Goal: Task Accomplishment & Management: Manage account settings

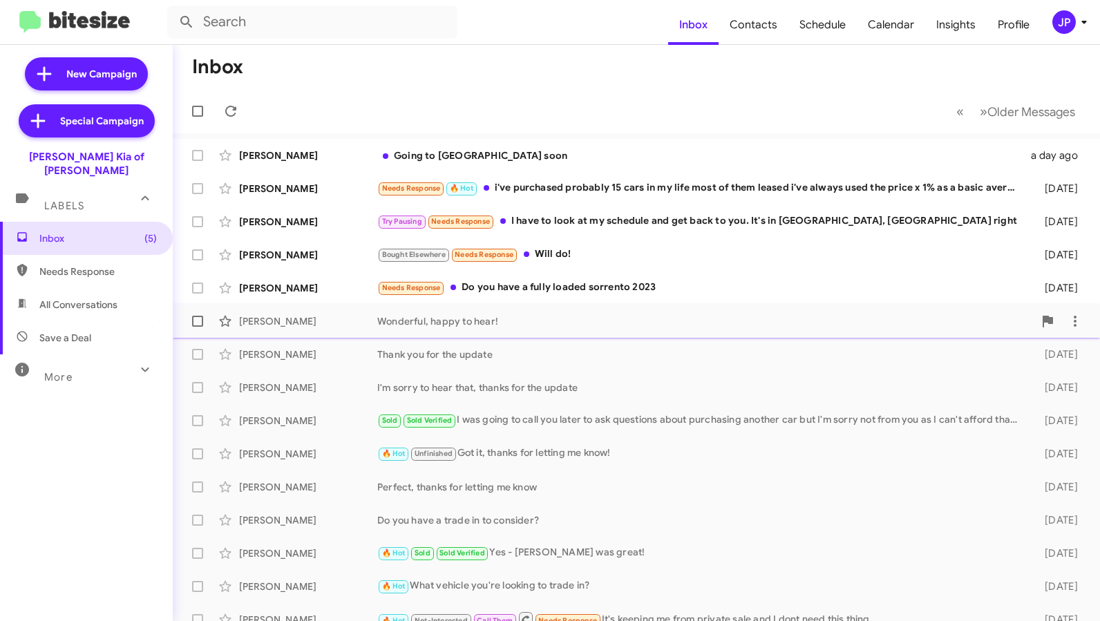
click at [651, 332] on div "Barbara Rainsberger Wonderful, happy to hear! 3 days ago" at bounding box center [636, 321] width 905 height 28
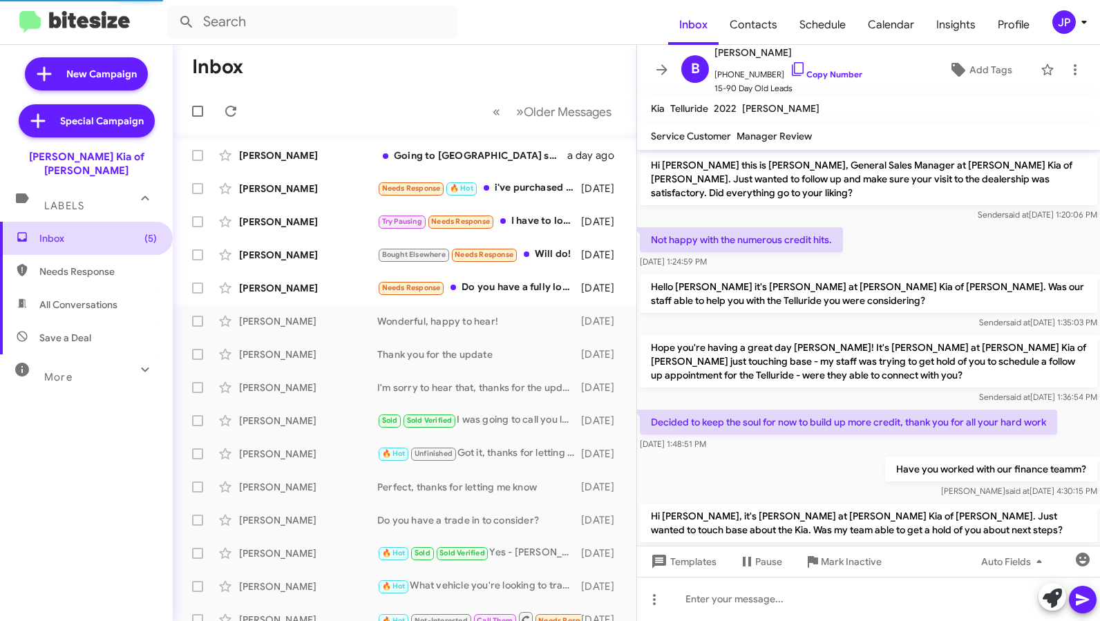
scroll to position [205, 0]
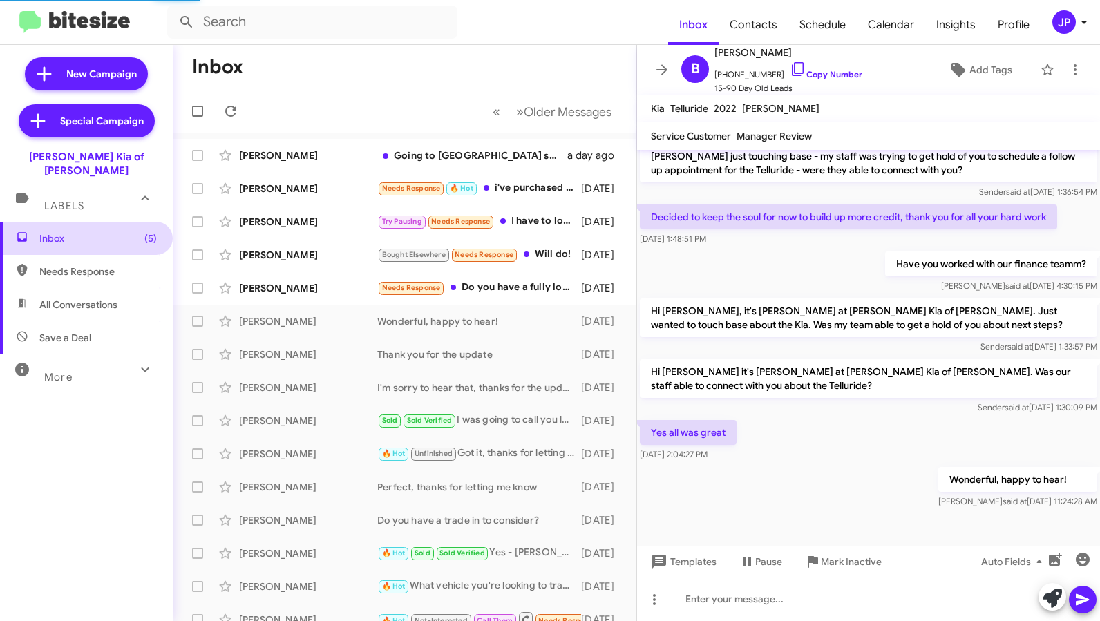
click at [53, 222] on span "Inbox (5)" at bounding box center [86, 238] width 173 height 33
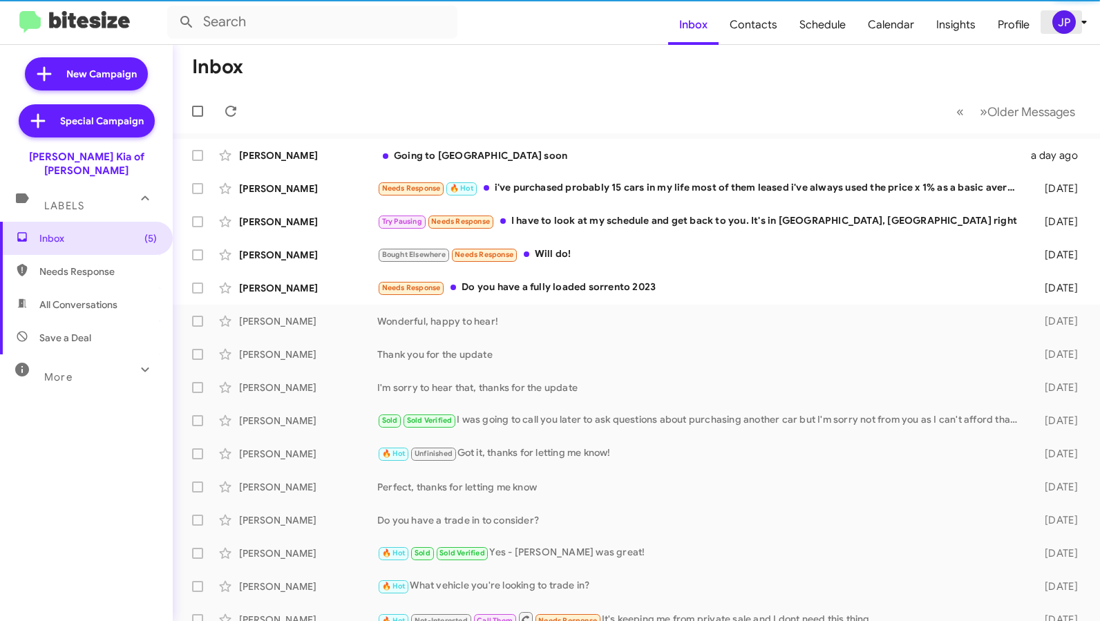
click at [1051, 32] on button "JP" at bounding box center [1062, 21] width 44 height 23
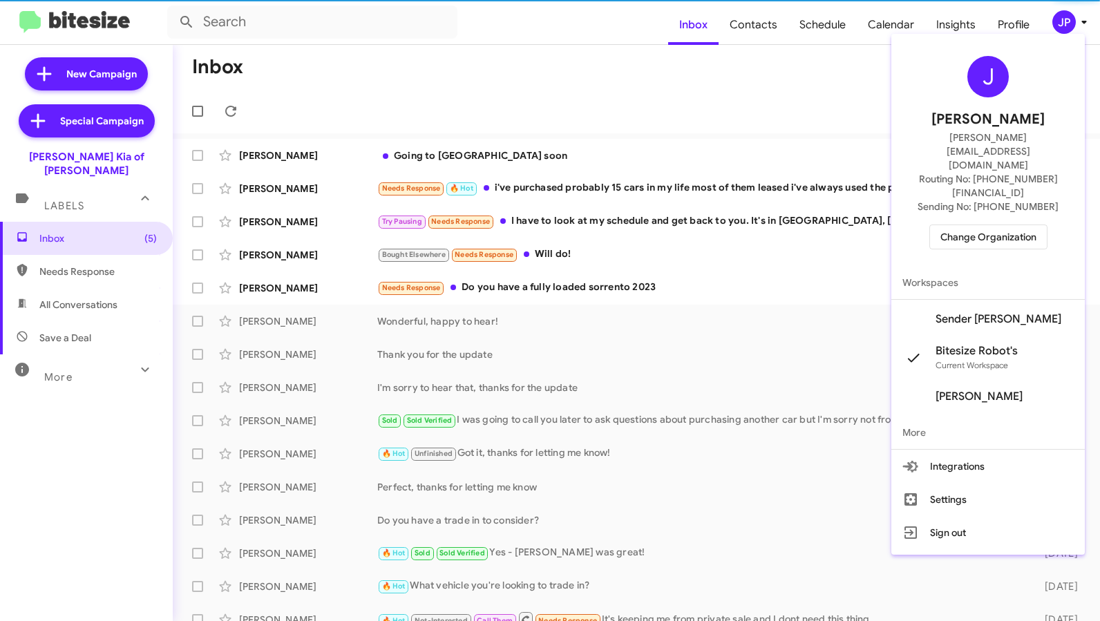
click at [1058, 27] on div at bounding box center [550, 310] width 1100 height 621
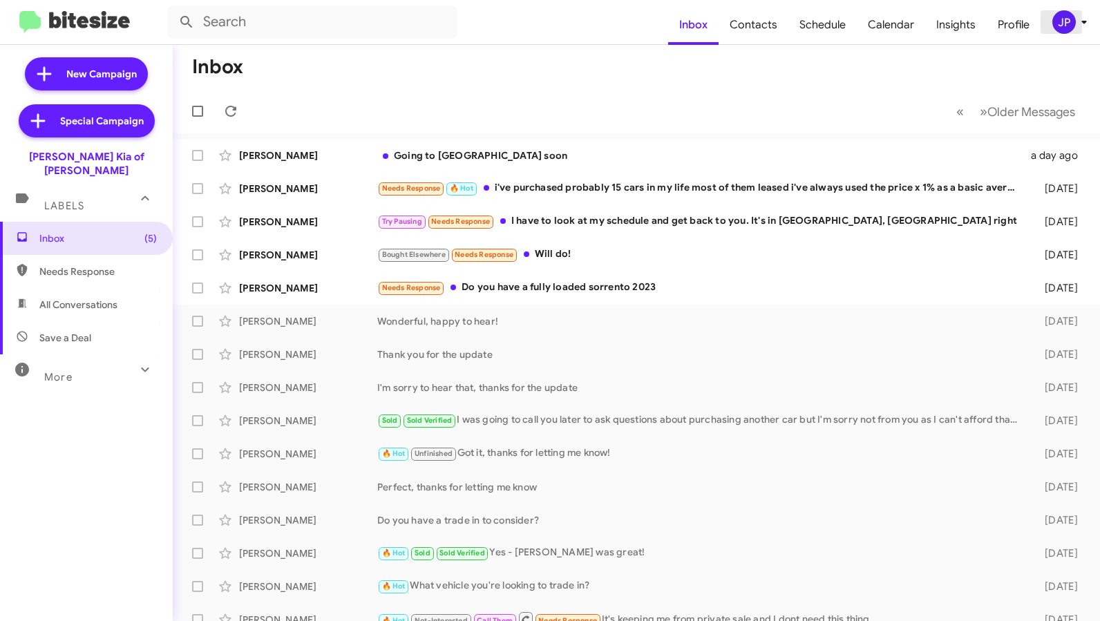
click at [1058, 28] on div "JP" at bounding box center [1063, 21] width 23 height 23
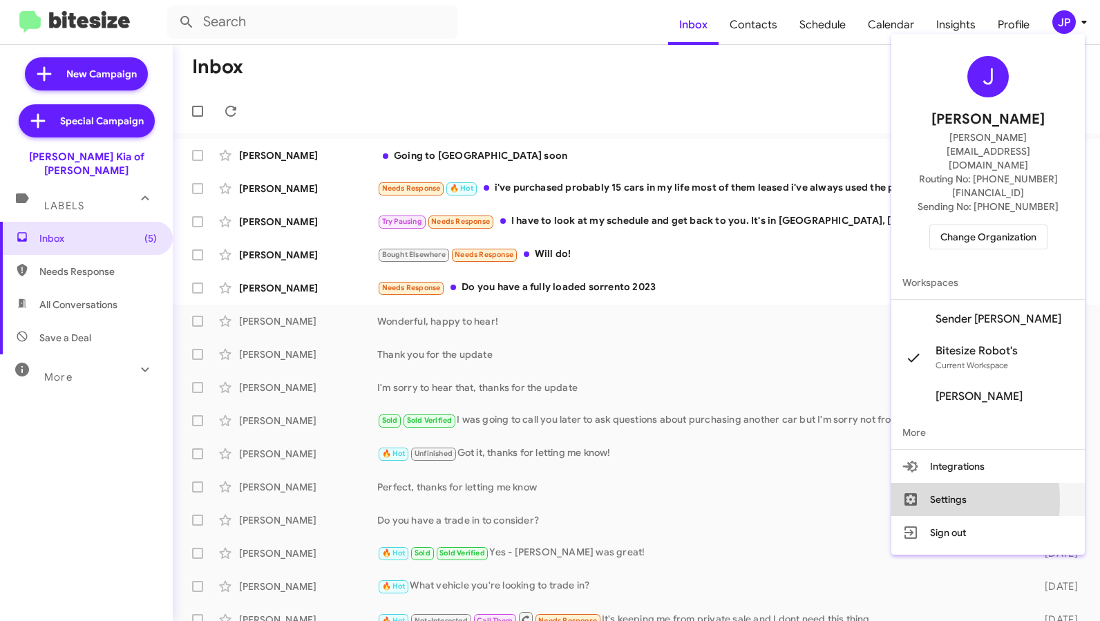
click at [919, 491] on icon at bounding box center [910, 499] width 17 height 17
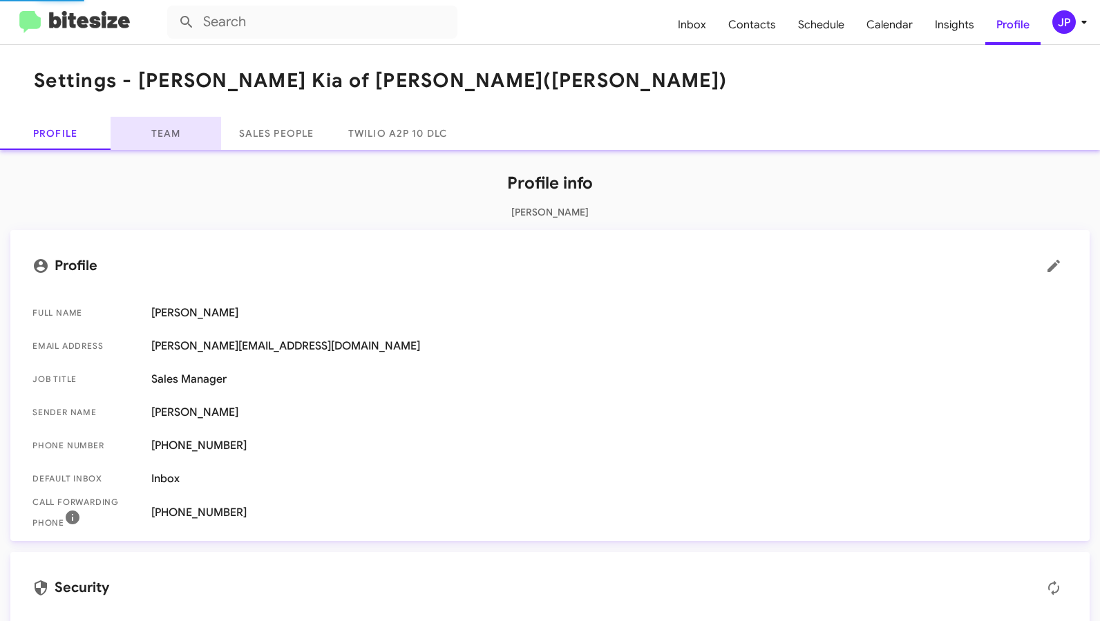
click at [180, 128] on link "Team" at bounding box center [166, 133] width 111 height 33
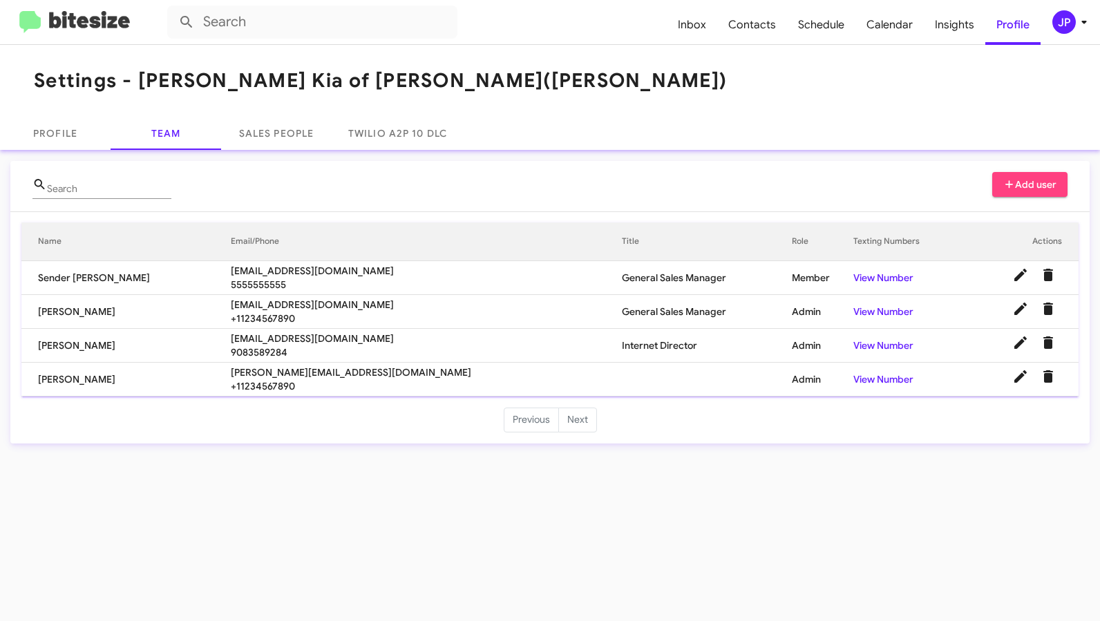
drag, startPoint x: 109, startPoint y: 46, endPoint x: 114, endPoint y: 26, distance: 19.9
click at [110, 45] on mat-toolbar "Settings - Nielsen Kia of Newton (Nielsen)" at bounding box center [550, 81] width 1100 height 72
click at [114, 26] on img at bounding box center [74, 22] width 111 height 23
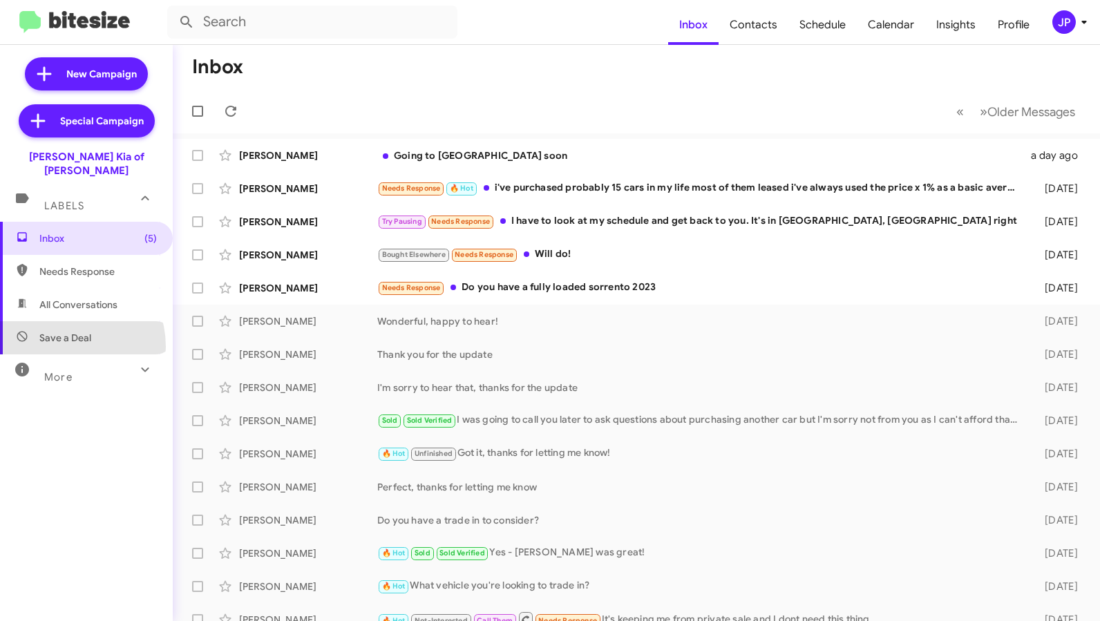
click at [61, 332] on span "Save a Deal" at bounding box center [86, 337] width 173 height 33
type input "in:not-interested"
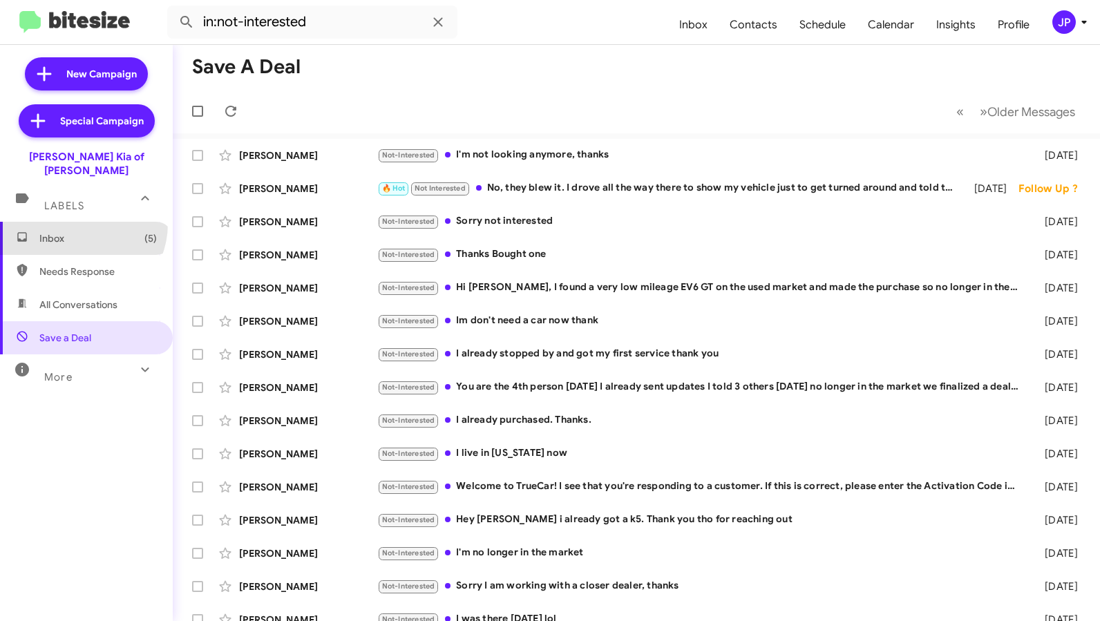
click at [78, 222] on span "Inbox (5)" at bounding box center [86, 238] width 173 height 33
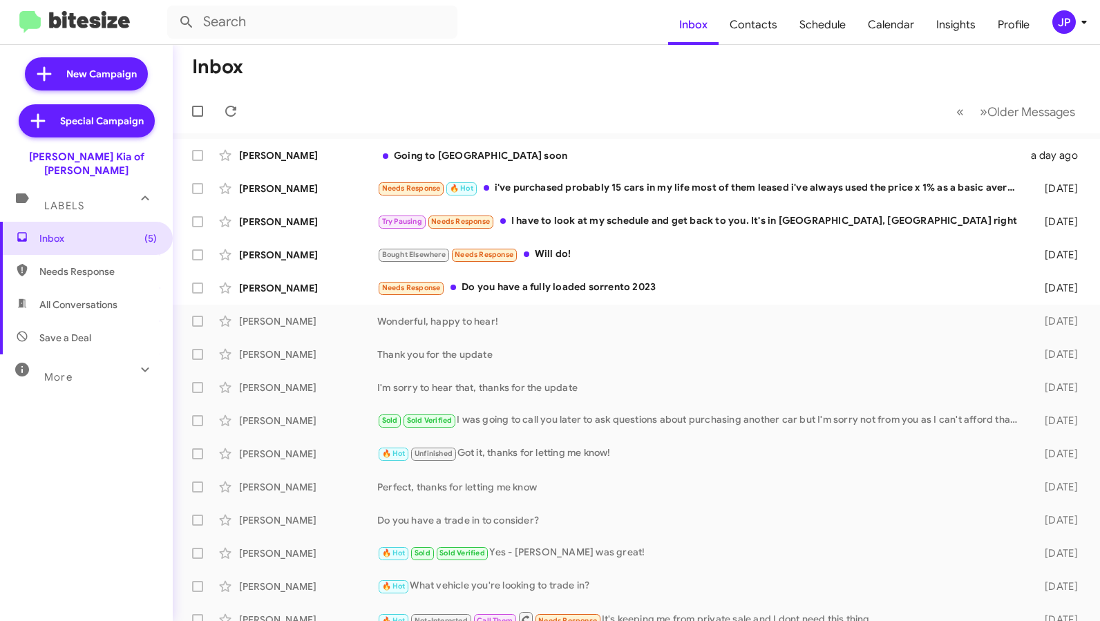
click at [1063, 35] on mat-toolbar "Inbox Contacts Schedule Calendar Insights Profile JP" at bounding box center [550, 22] width 1100 height 44
click at [1067, 27] on div "JP" at bounding box center [1063, 21] width 23 height 23
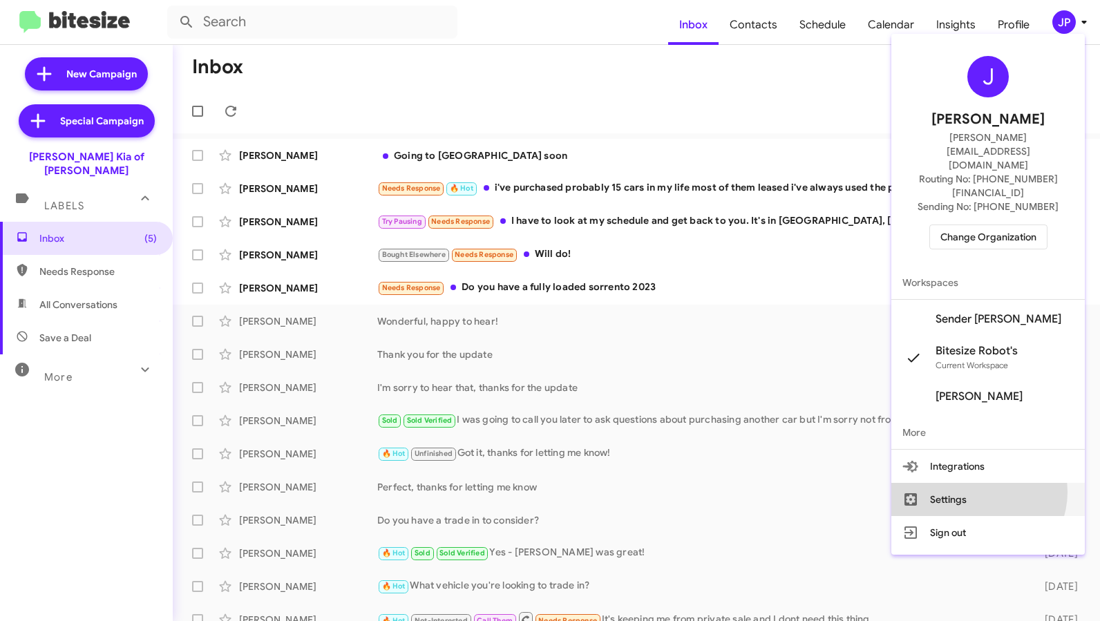
click at [1004, 483] on button "Settings" at bounding box center [987, 499] width 193 height 33
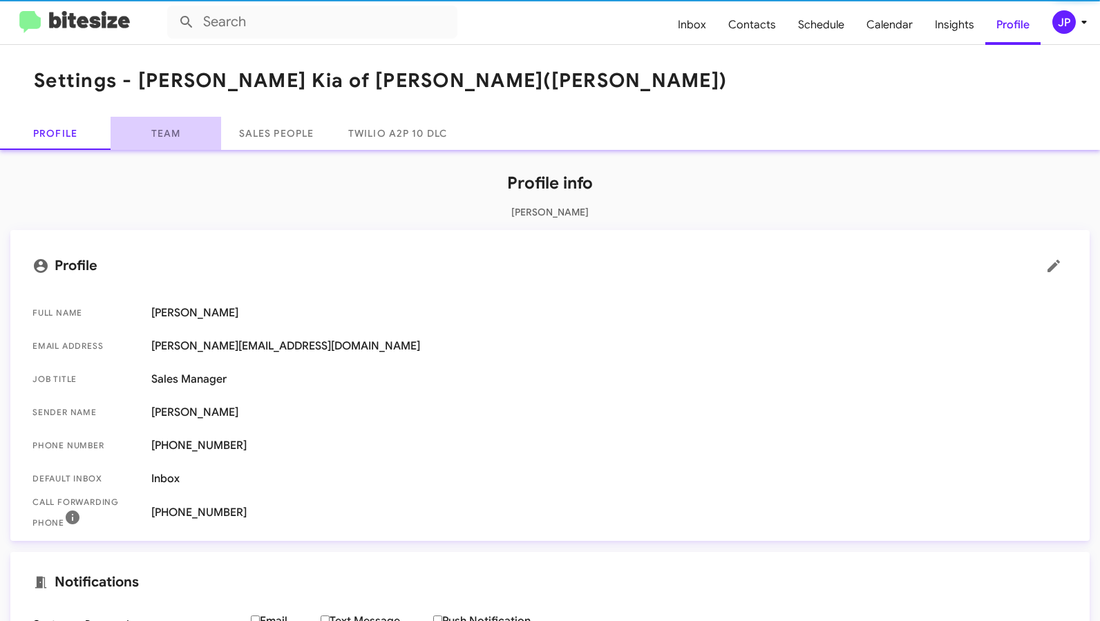
click at [179, 129] on link "Team" at bounding box center [166, 133] width 111 height 33
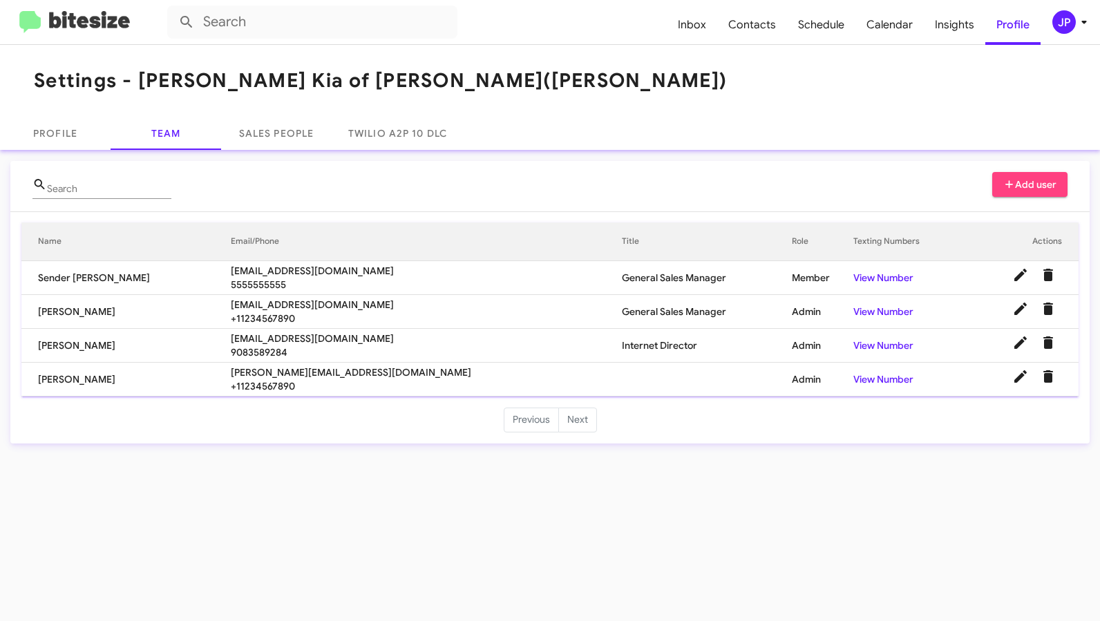
click at [109, 19] on img at bounding box center [74, 22] width 111 height 23
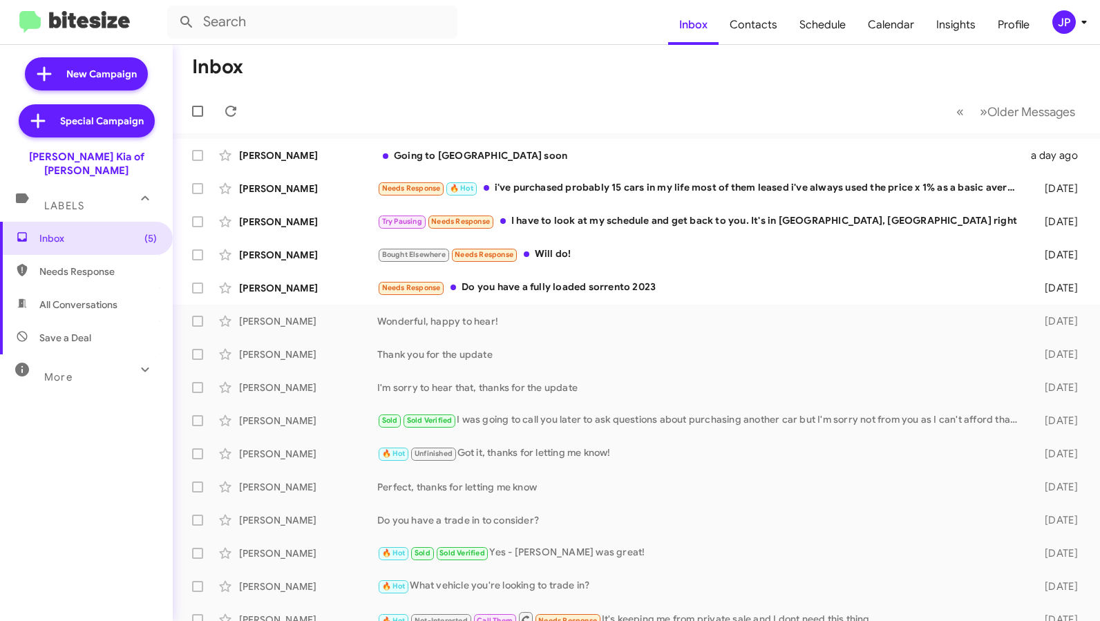
click at [1054, 28] on div "JP" at bounding box center [1063, 21] width 23 height 23
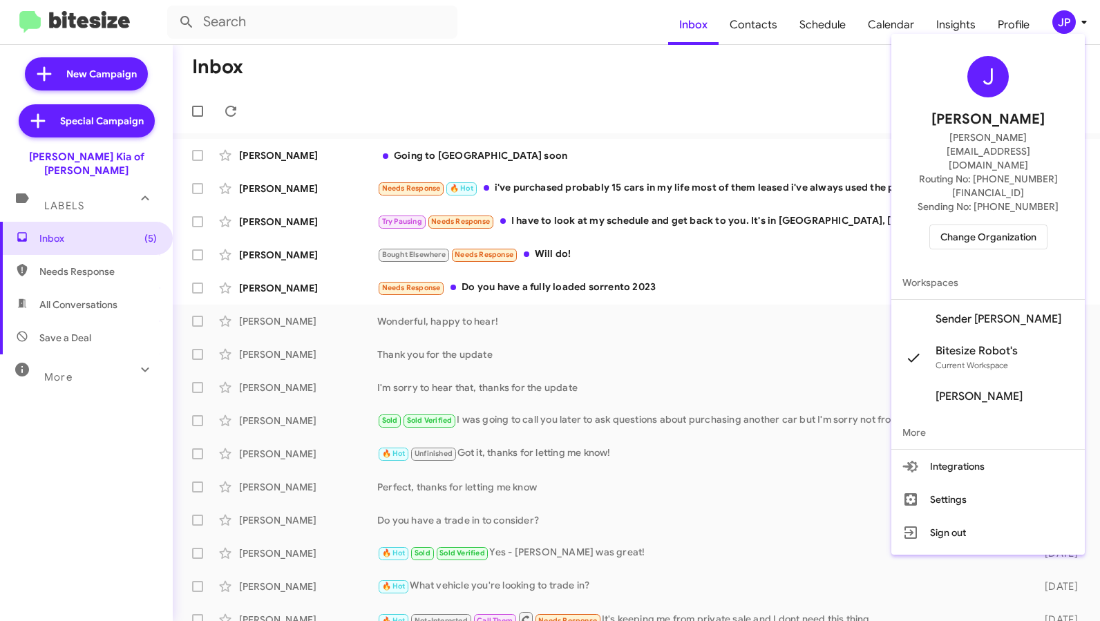
click at [1015, 225] on span "Change Organization" at bounding box center [988, 236] width 96 height 23
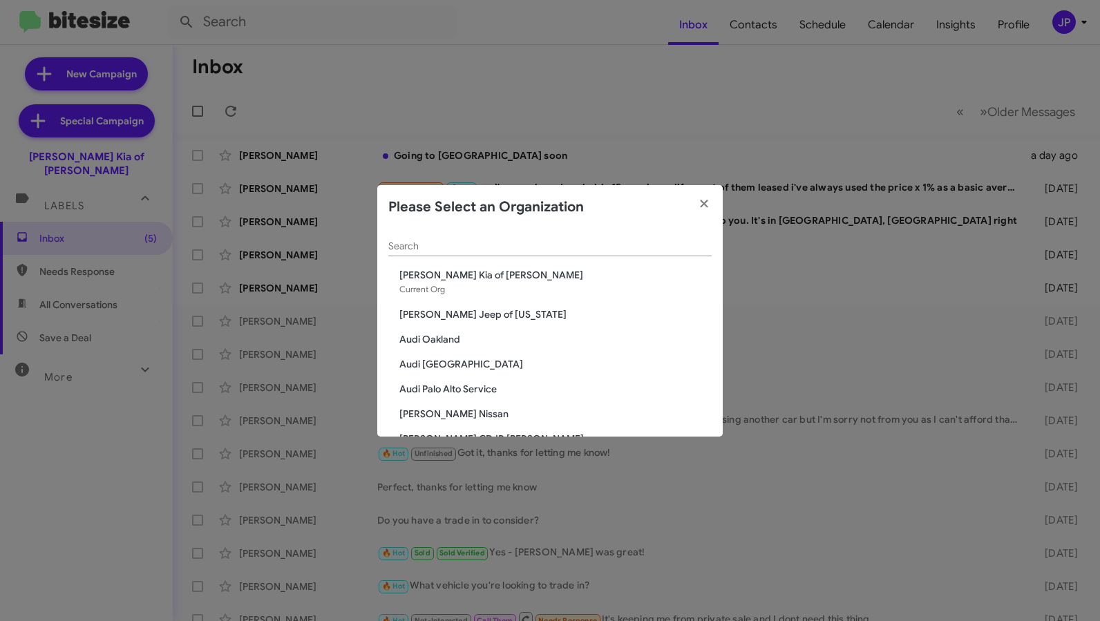
click at [657, 243] on input "Search" at bounding box center [549, 246] width 323 height 11
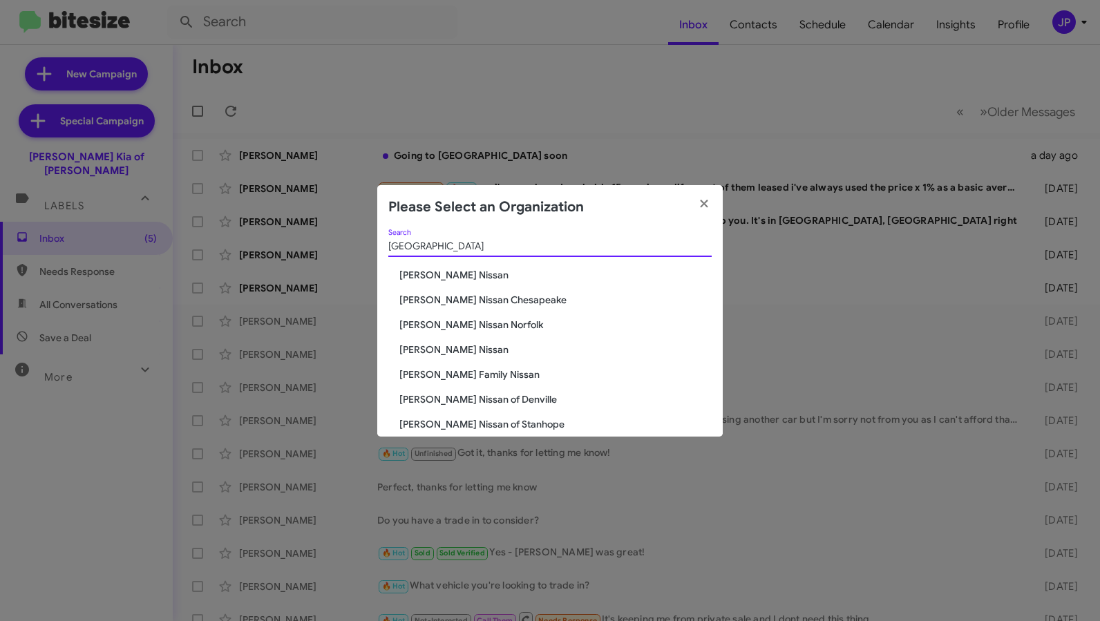
type input "NIssan"
click at [486, 405] on span "[PERSON_NAME] Nissan of Denville" at bounding box center [555, 399] width 312 height 14
click at [489, 396] on span "[PERSON_NAME] Nissan of Denville" at bounding box center [555, 399] width 312 height 14
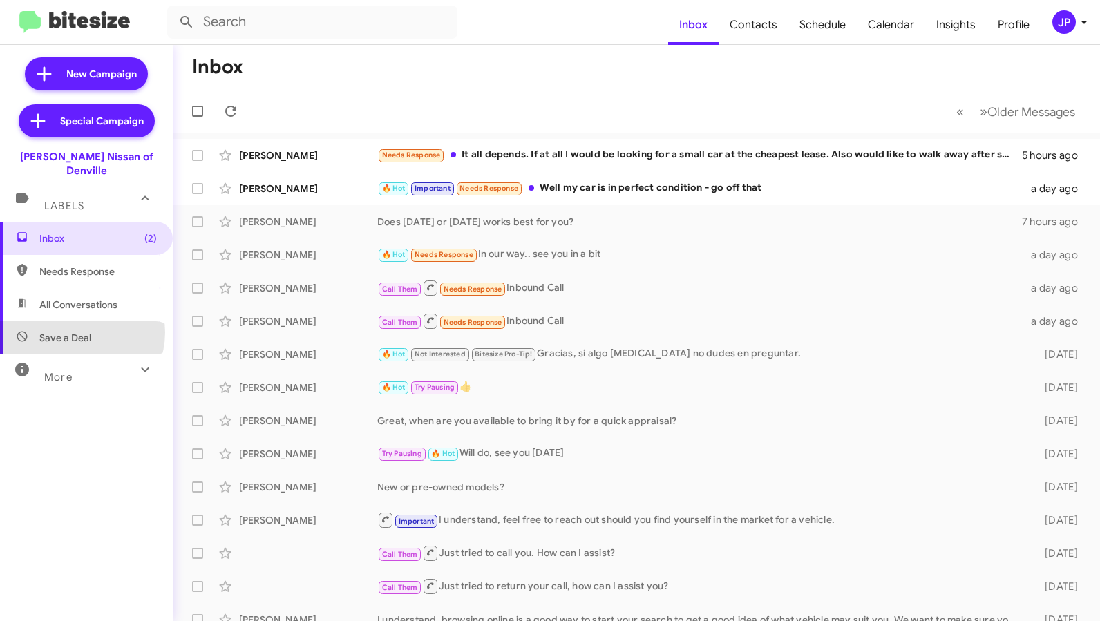
click at [77, 331] on span "Save a Deal" at bounding box center [65, 338] width 52 height 14
type input "in:not-interested"
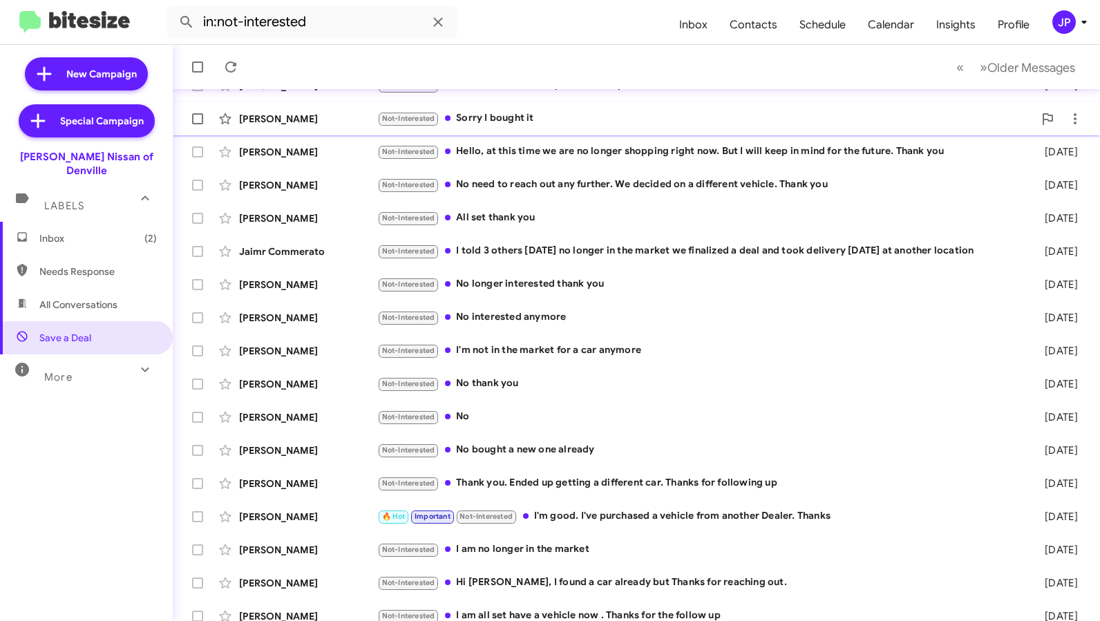
scroll to position [181, 0]
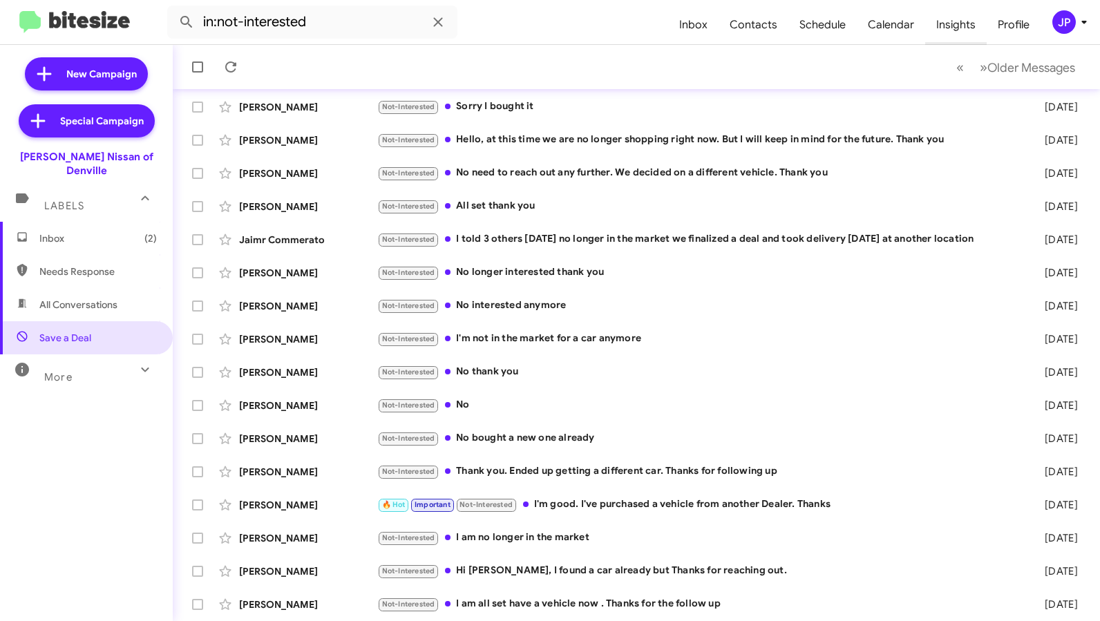
click at [964, 30] on span "Insights" at bounding box center [955, 25] width 61 height 40
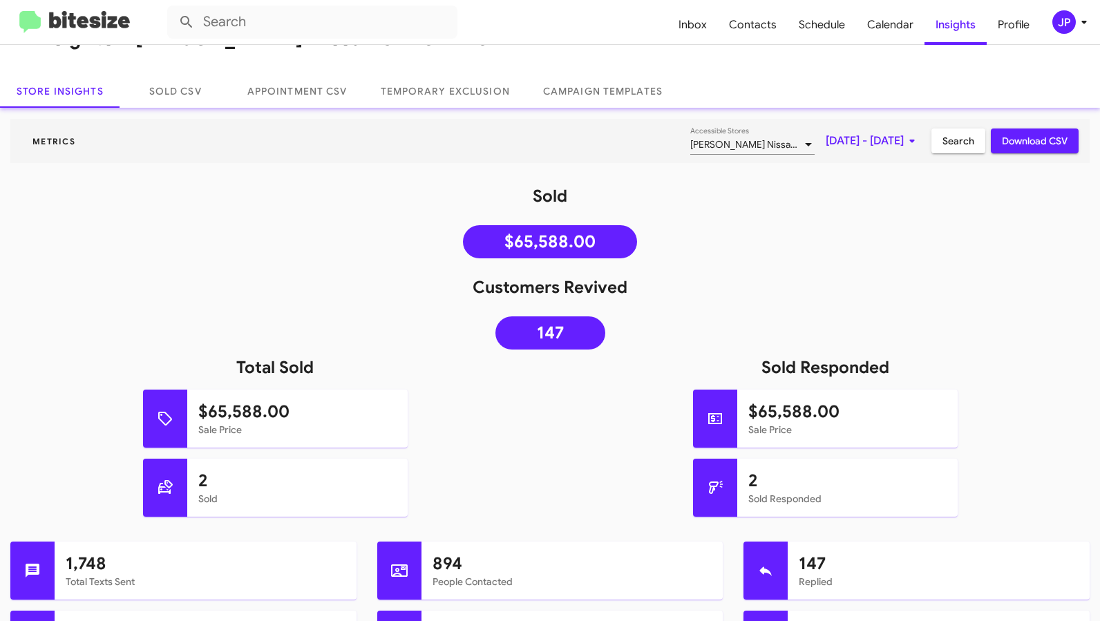
scroll to position [113, 0]
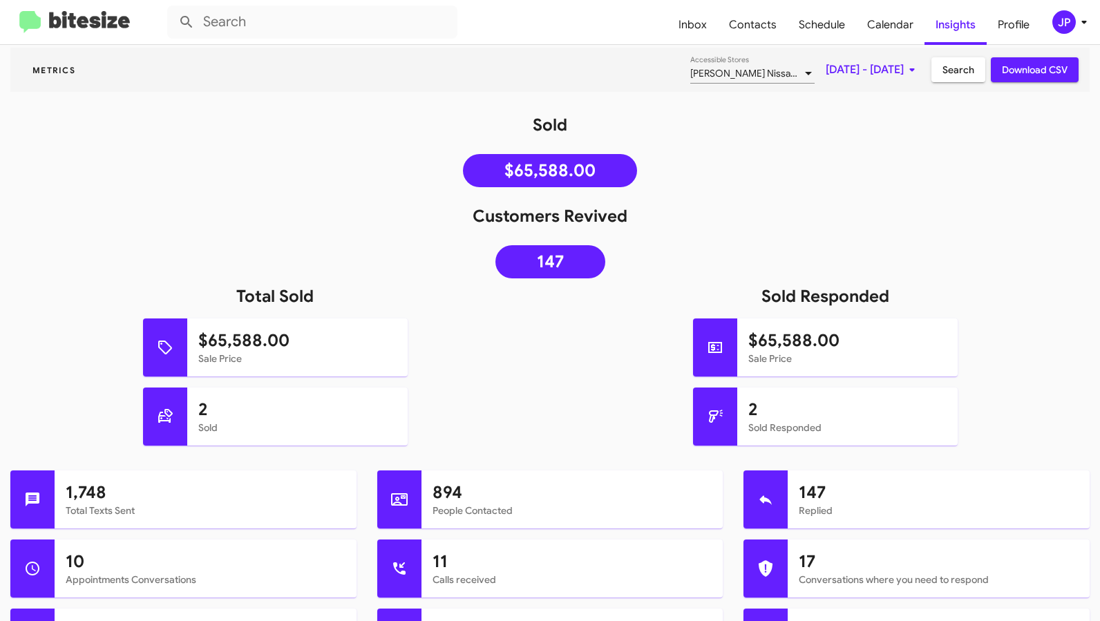
click at [101, 26] on img at bounding box center [74, 22] width 111 height 23
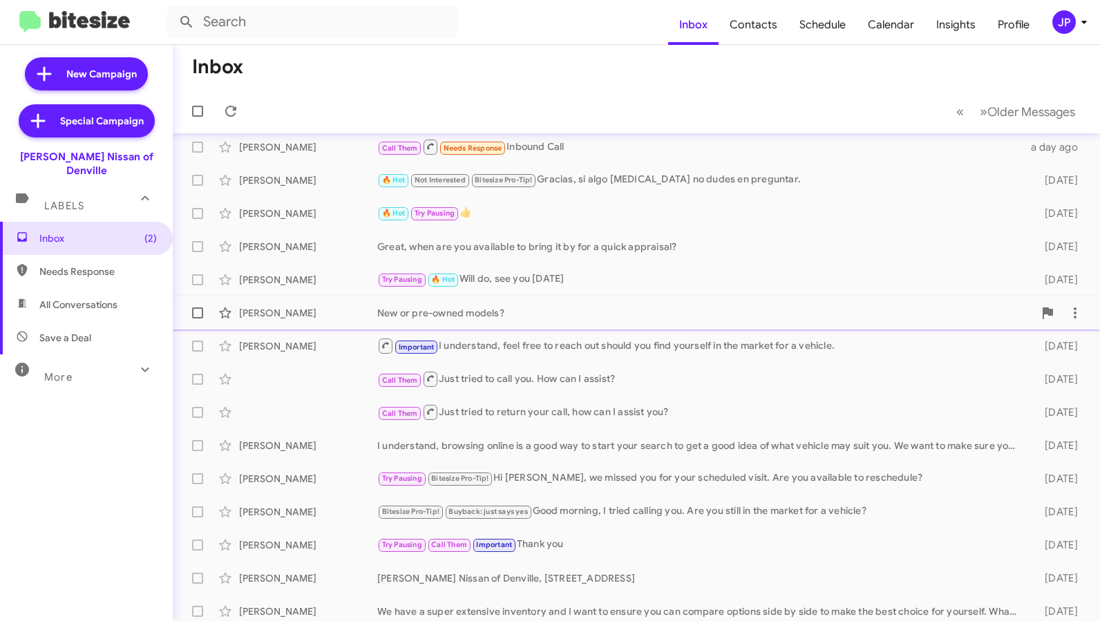
scroll to position [181, 0]
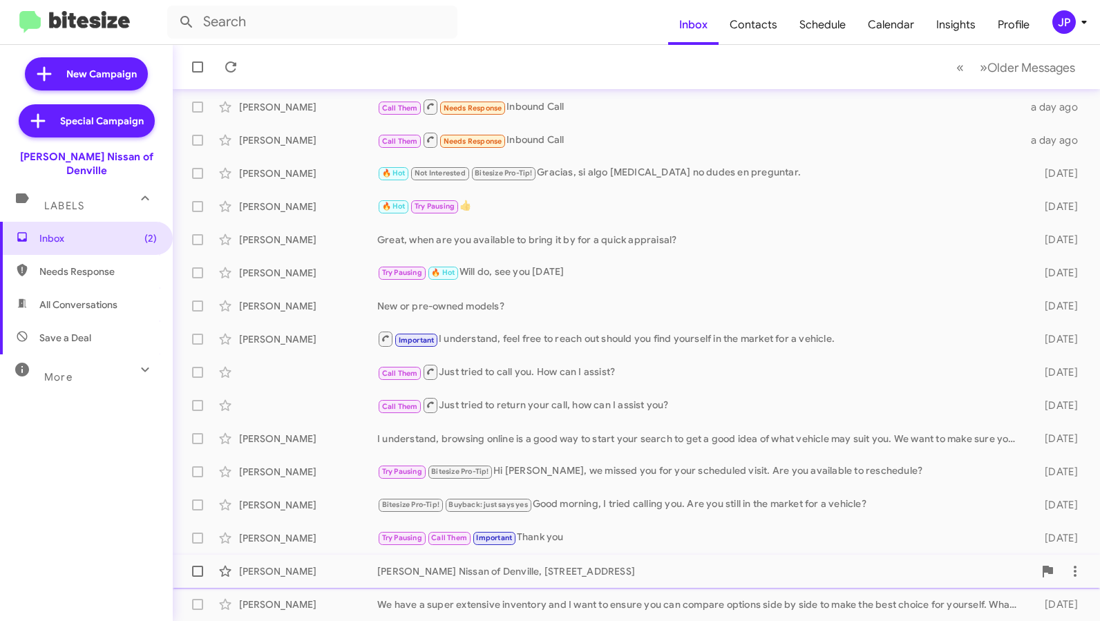
click at [646, 569] on div "[PERSON_NAME] Nissan of Denville, [STREET_ADDRESS]" at bounding box center [705, 571] width 656 height 14
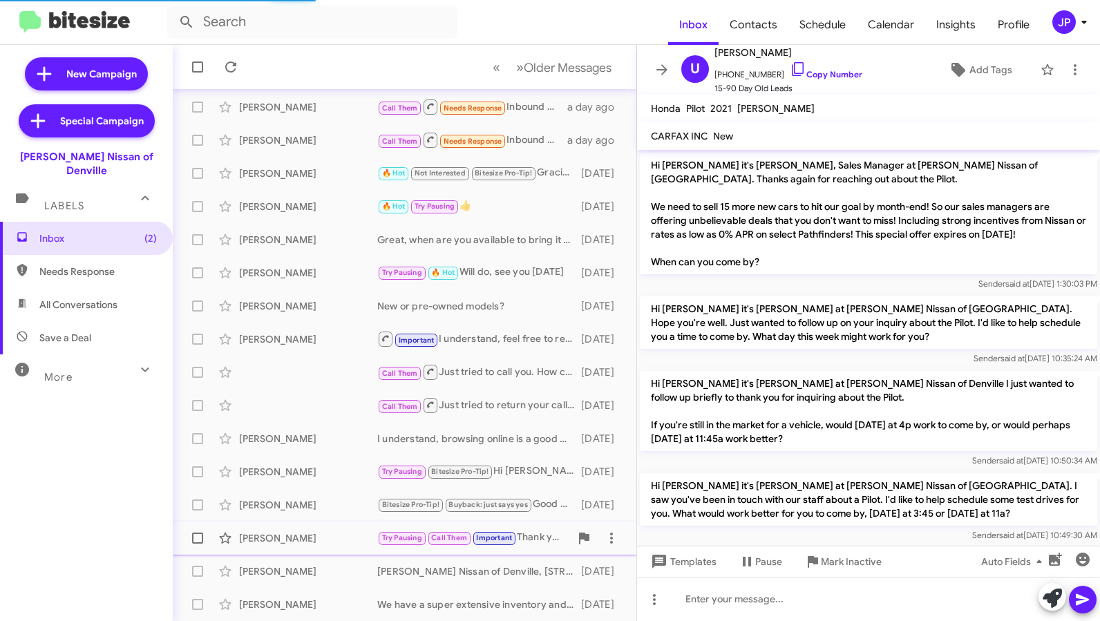
scroll to position [785, 0]
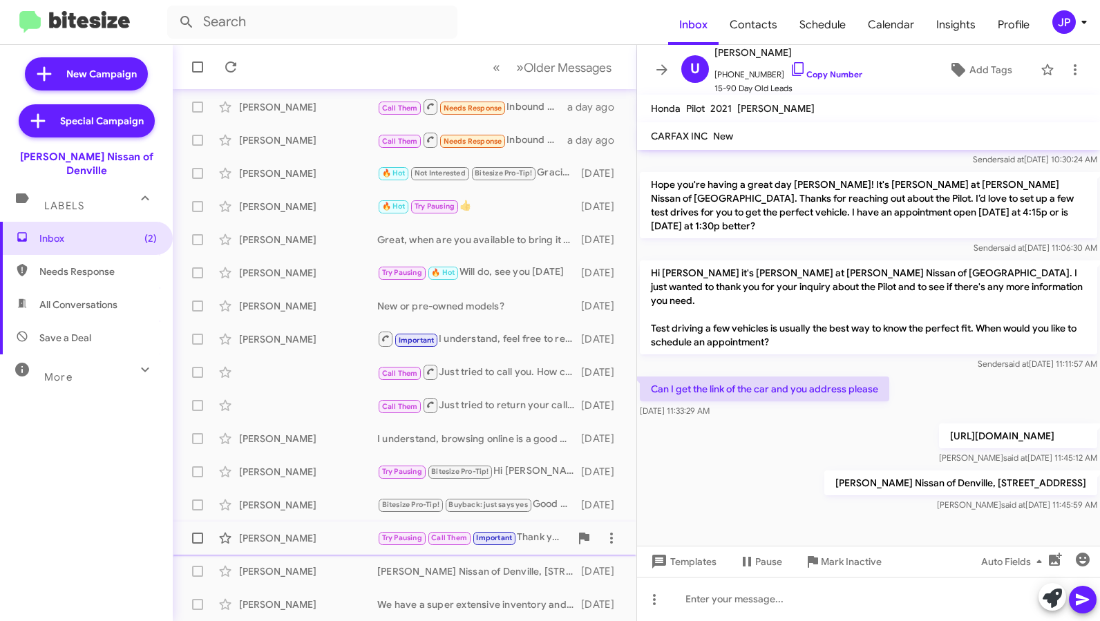
click at [326, 553] on span "[PERSON_NAME] Try Pausing Call Them Important Thank you [DATE]" at bounding box center [405, 538] width 464 height 33
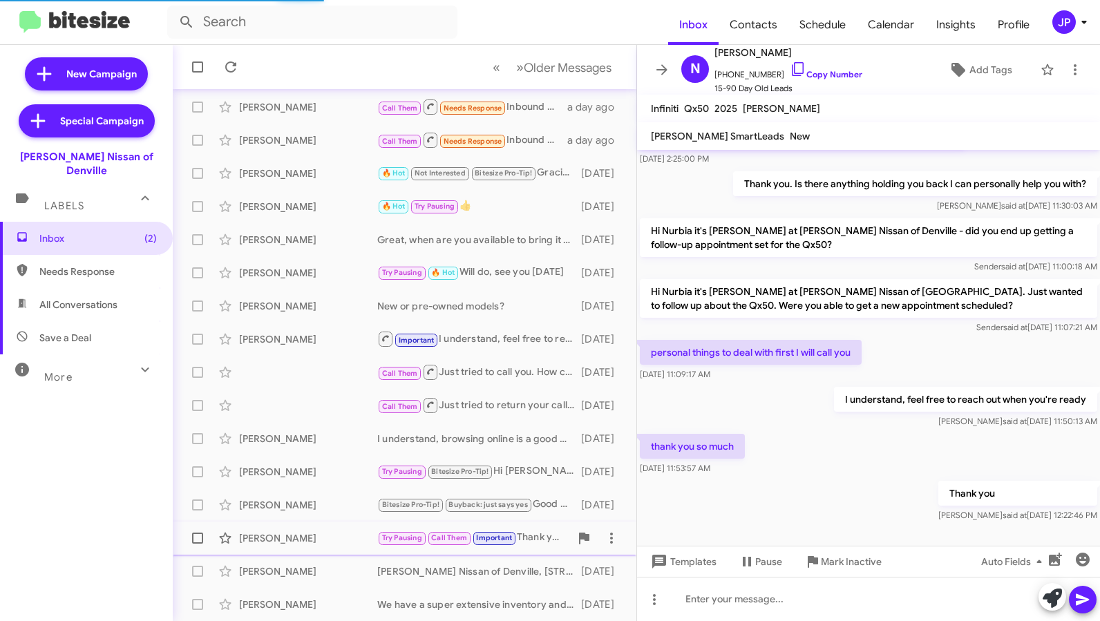
scroll to position [205, 0]
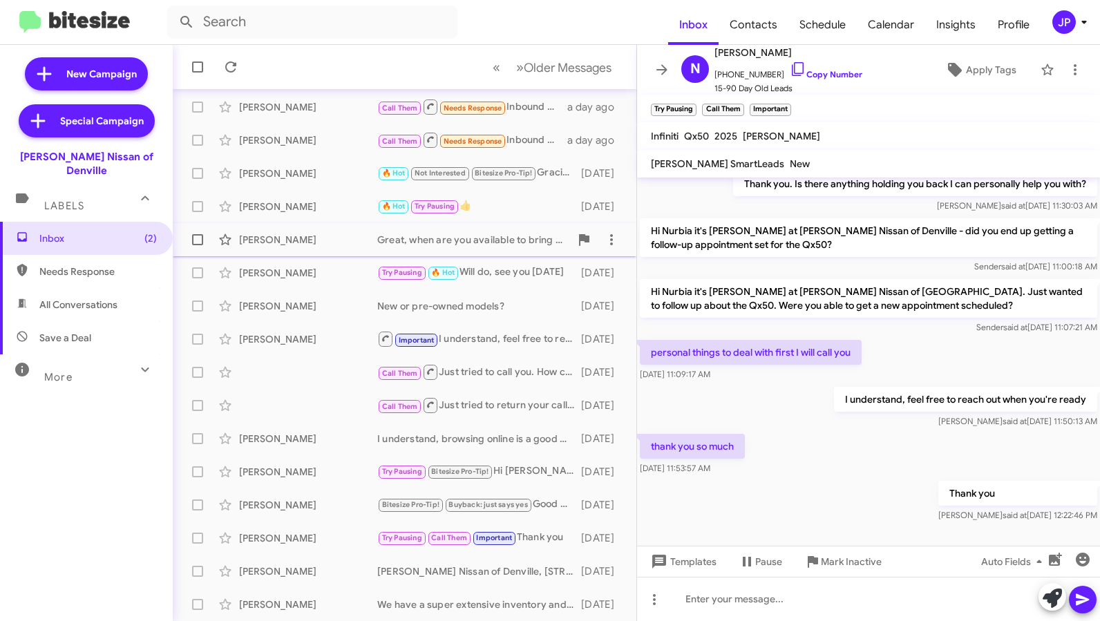
click at [366, 231] on div "[PERSON_NAME] Great, when are you available to bring it by for a quick appraisa…" at bounding box center [404, 240] width 441 height 28
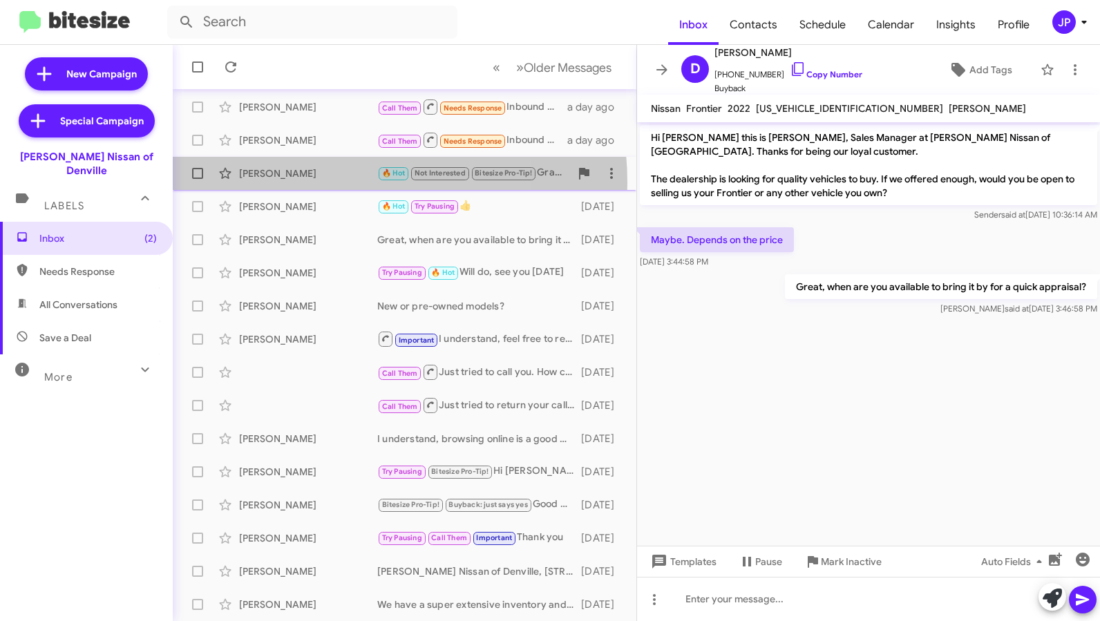
click at [316, 183] on div "[PERSON_NAME] 🔥 Hot Not Interested Bitesize Pro-Tip! Gracias, si algo [MEDICAL_…" at bounding box center [404, 174] width 441 height 28
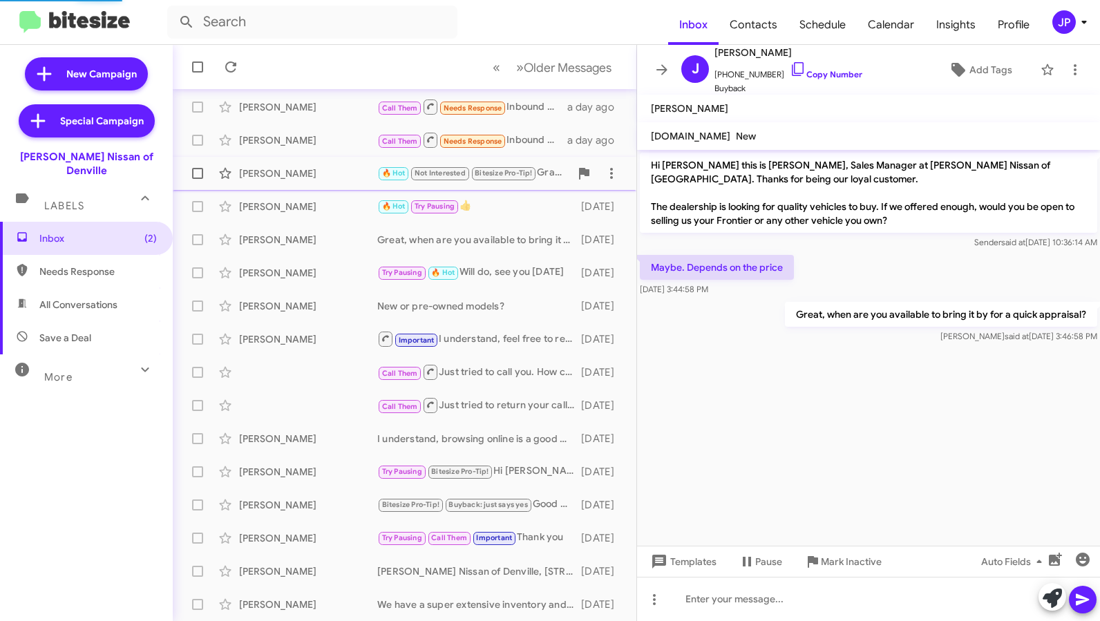
scroll to position [701, 0]
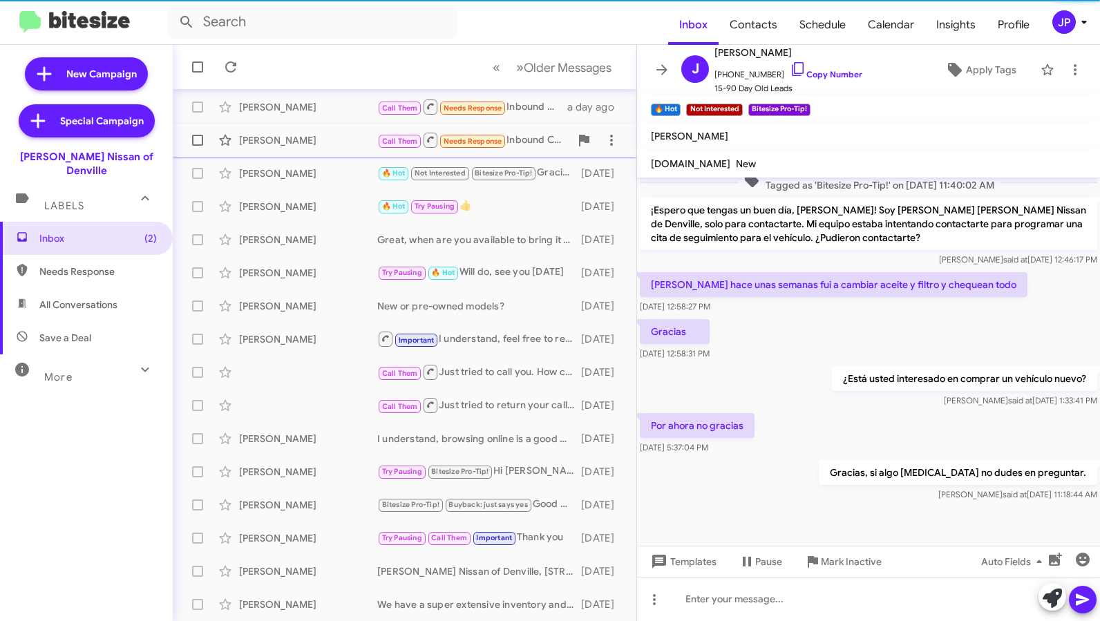
click at [345, 141] on div "[PERSON_NAME]" at bounding box center [308, 140] width 138 height 14
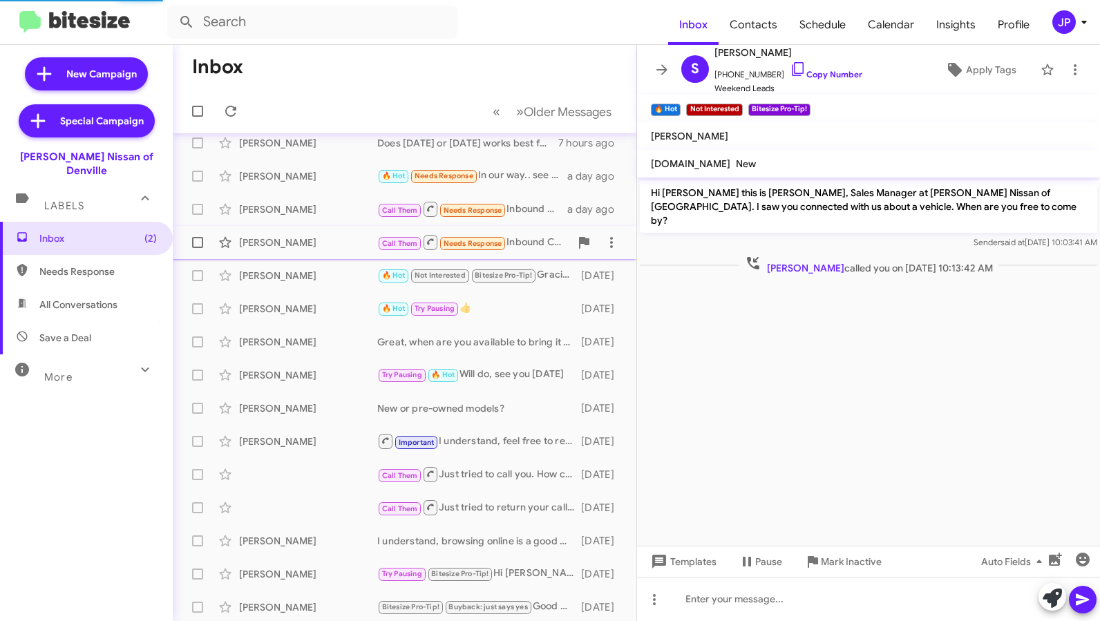
scroll to position [69, 0]
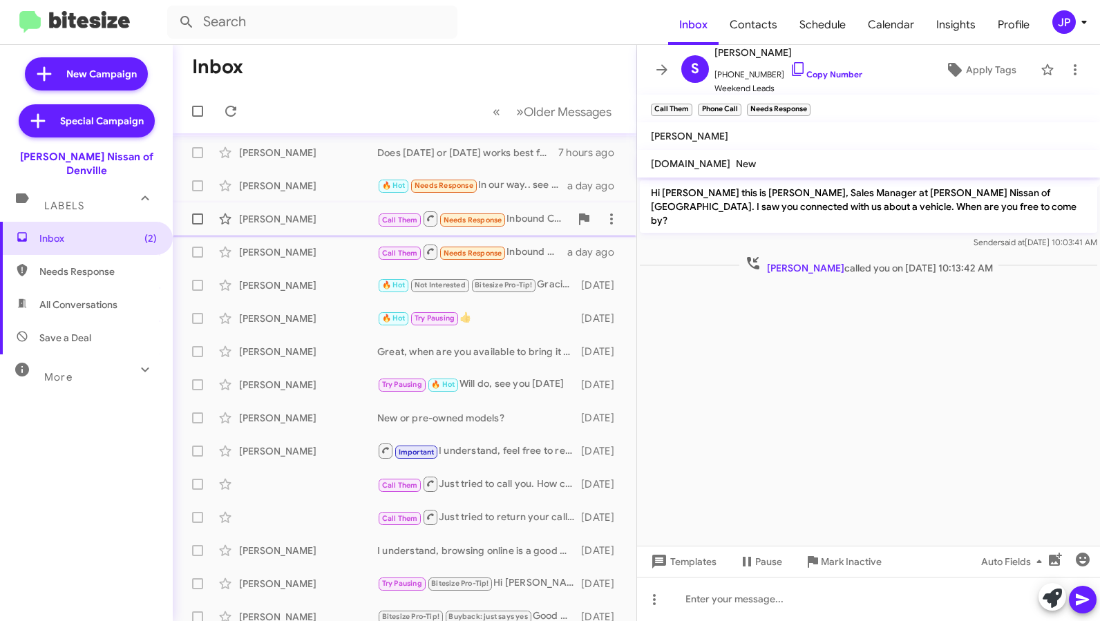
click at [358, 222] on div "[PERSON_NAME]" at bounding box center [308, 219] width 138 height 14
click at [350, 195] on div "[PERSON_NAME] 🔥 Hot Needs Response In our way.. see you in a bit a day ago" at bounding box center [404, 186] width 441 height 28
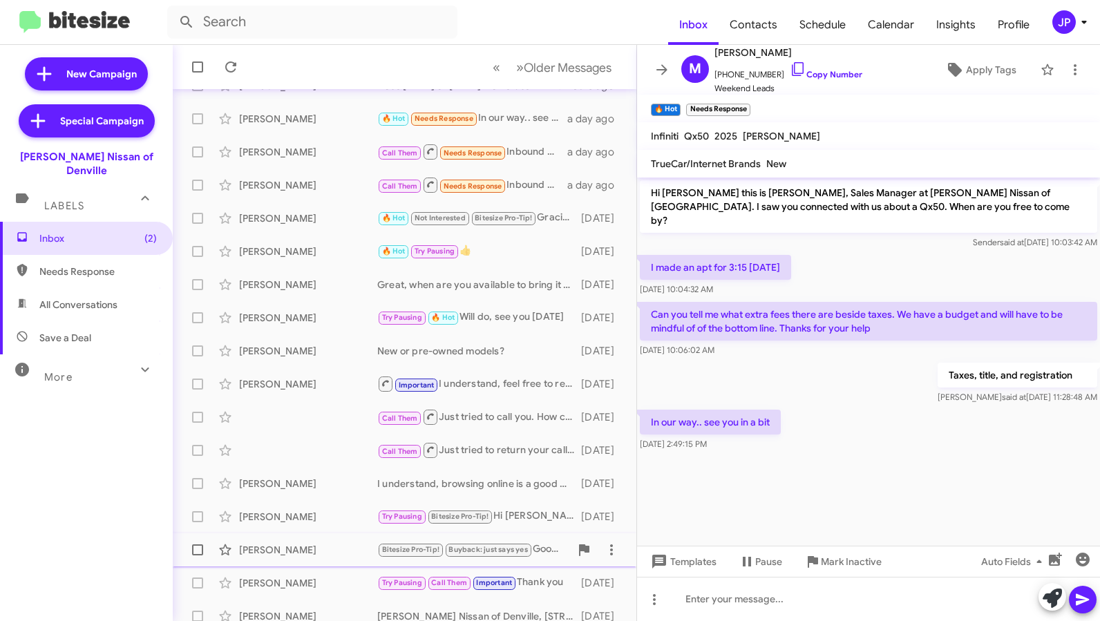
scroll to position [181, 0]
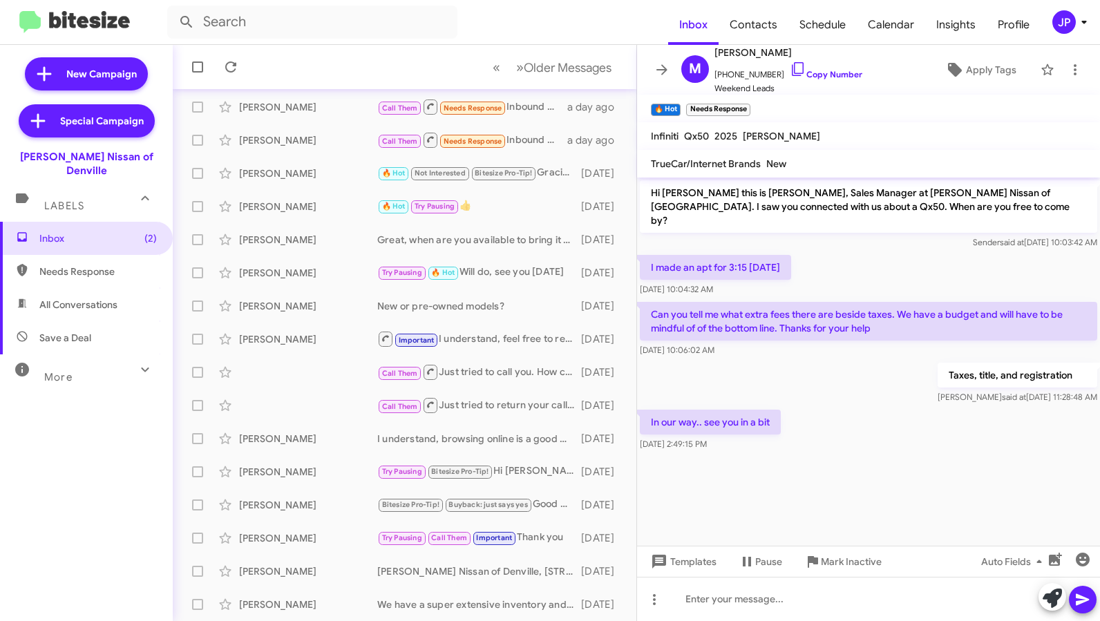
click at [50, 304] on span "All Conversations" at bounding box center [86, 304] width 173 height 33
type input "in:all-conversations"
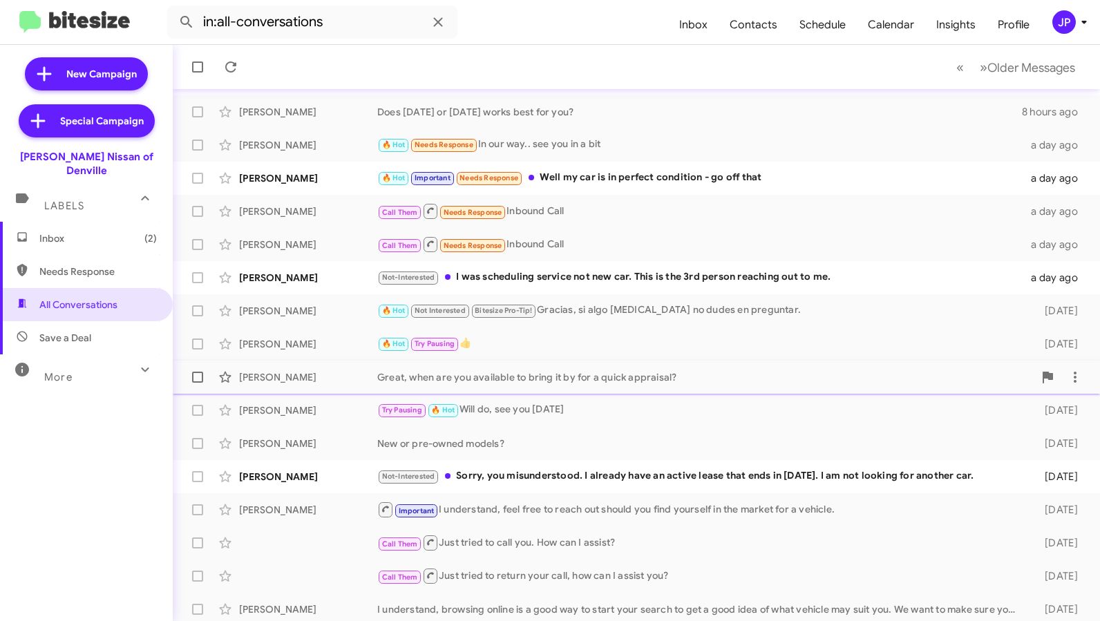
scroll to position [181, 0]
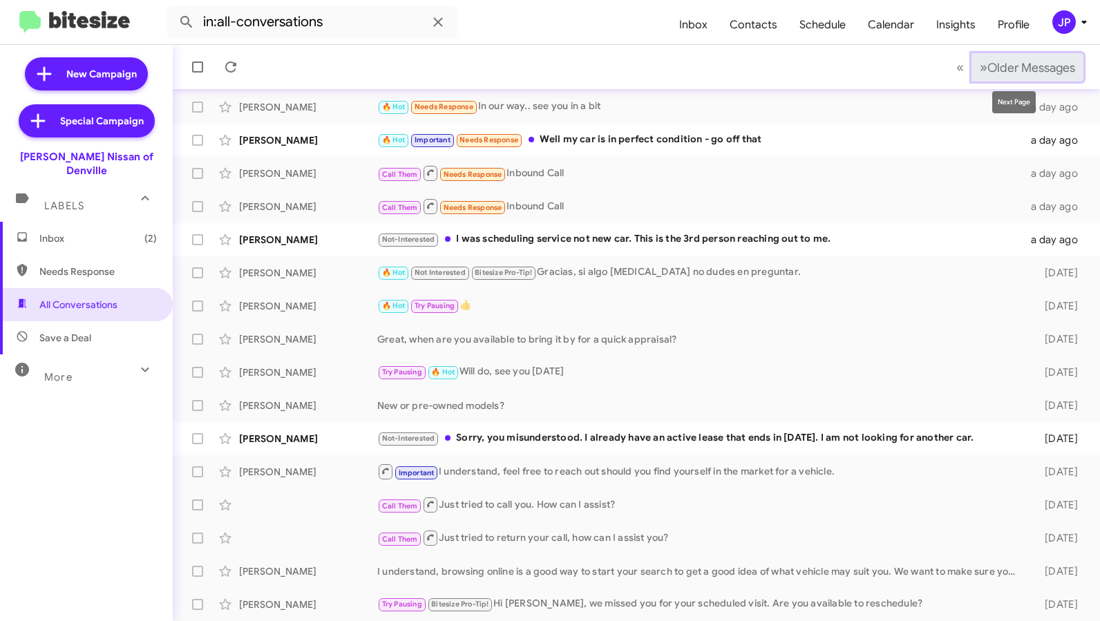
click at [1036, 69] on span "Older Messages" at bounding box center [1031, 67] width 88 height 15
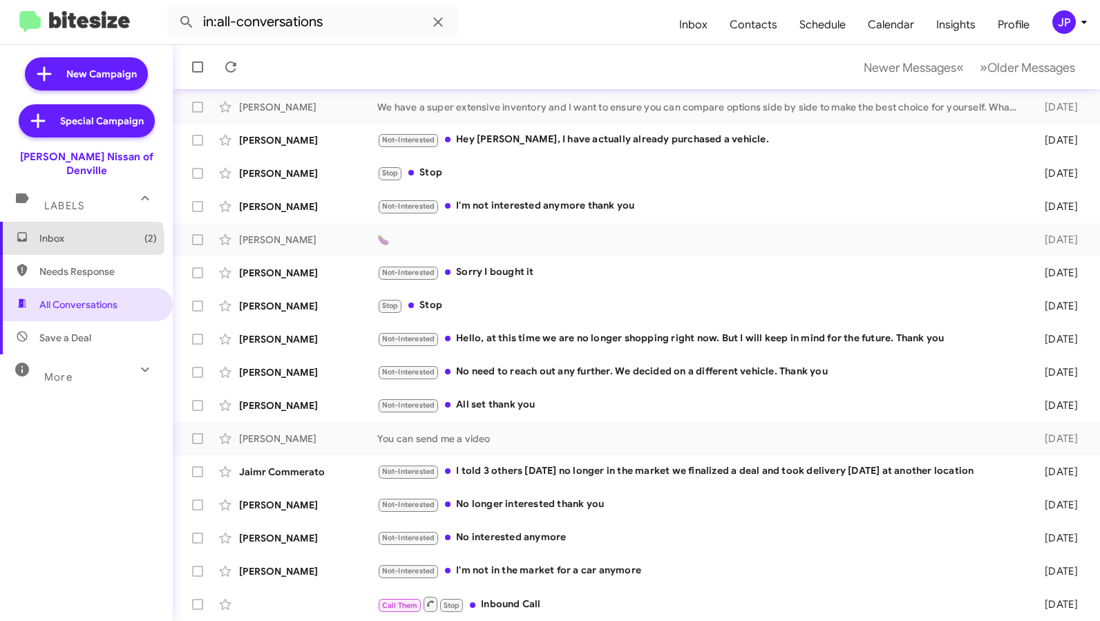
click at [73, 231] on span "Inbox (2)" at bounding box center [97, 238] width 117 height 14
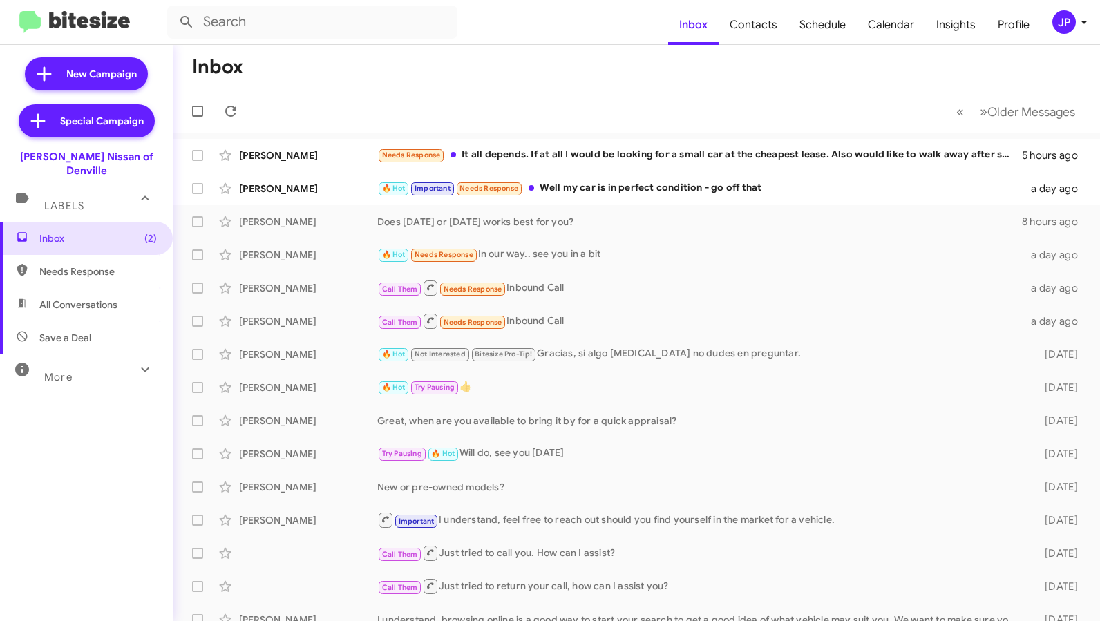
click at [1058, 23] on div "JP" at bounding box center [1063, 21] width 23 height 23
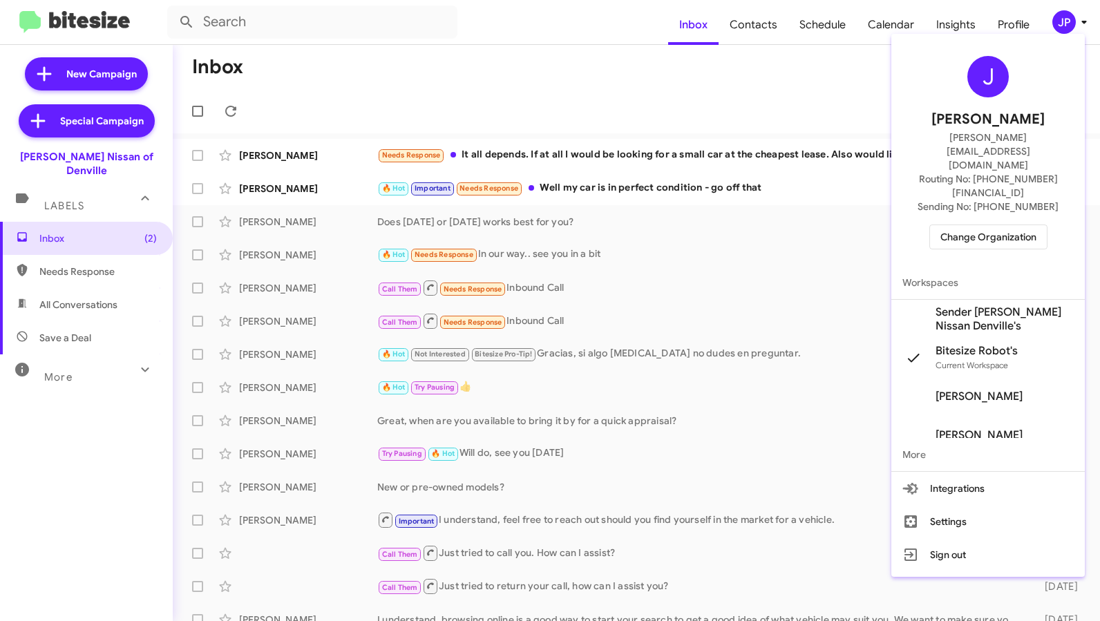
click at [1007, 305] on span "Sender [PERSON_NAME] Nissan Denville's" at bounding box center [1004, 319] width 138 height 28
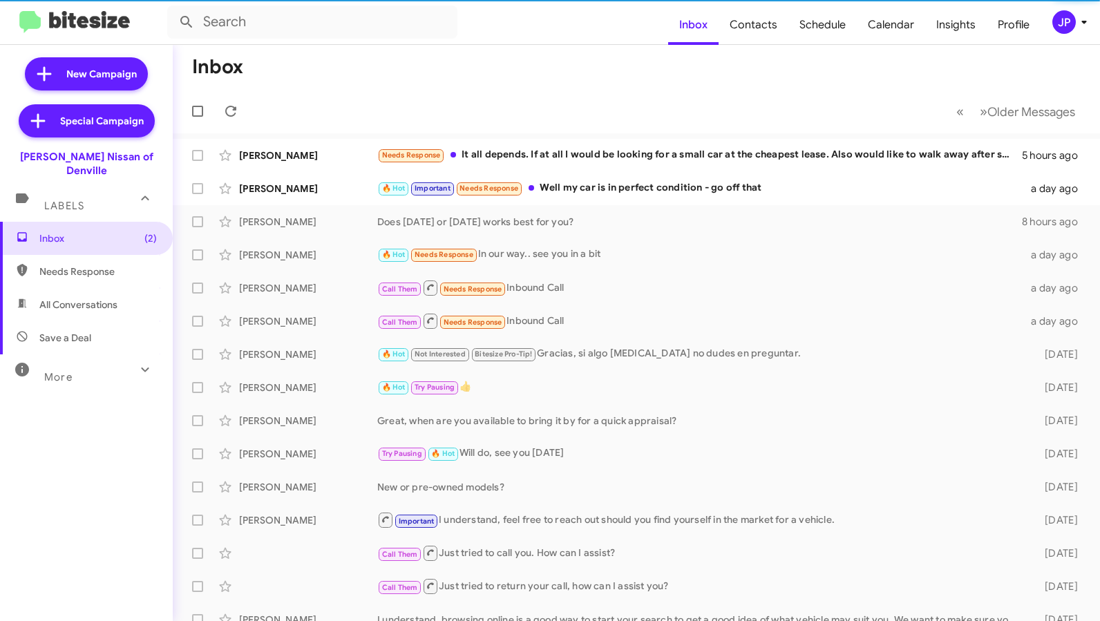
click at [840, 33] on span "Schedule" at bounding box center [822, 25] width 68 height 40
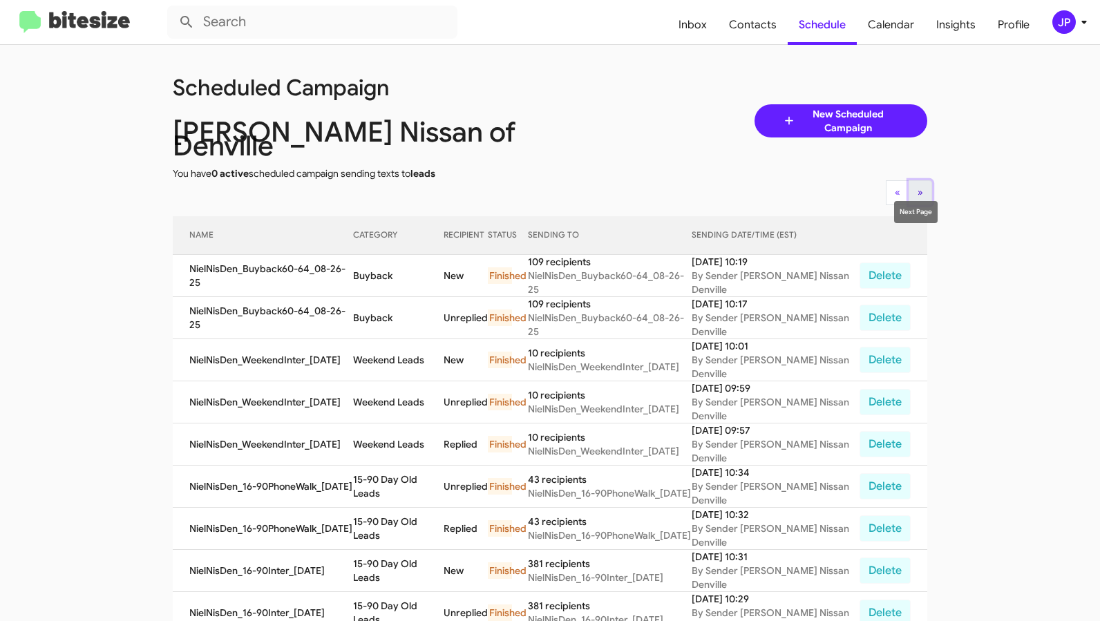
click at [911, 184] on button "» Next" at bounding box center [920, 192] width 23 height 25
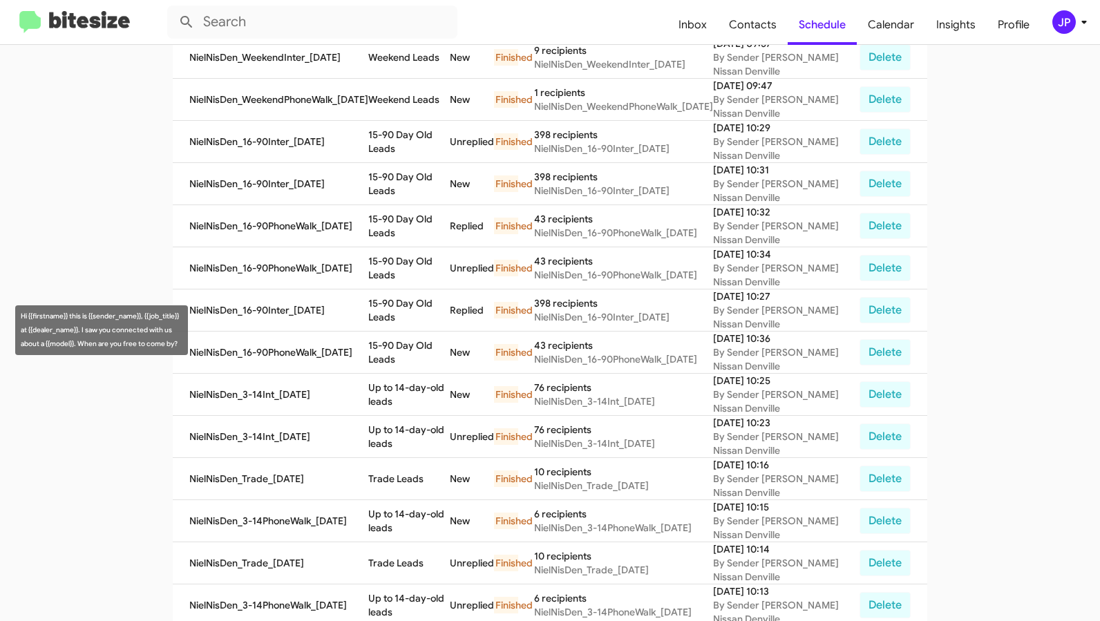
scroll to position [470, 0]
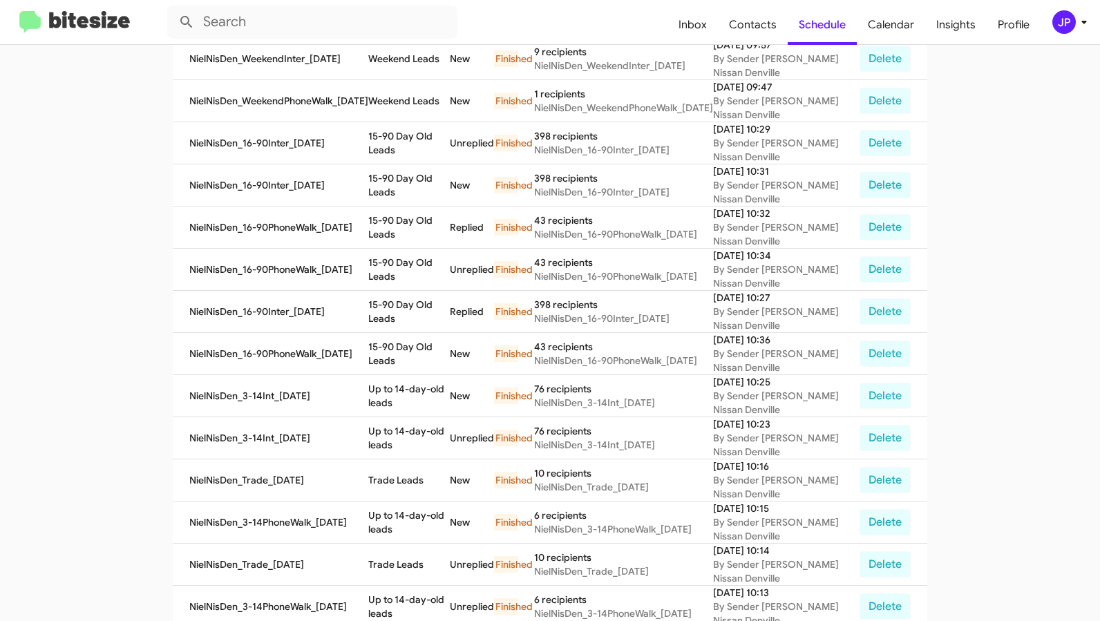
click at [112, 28] on img at bounding box center [74, 22] width 111 height 23
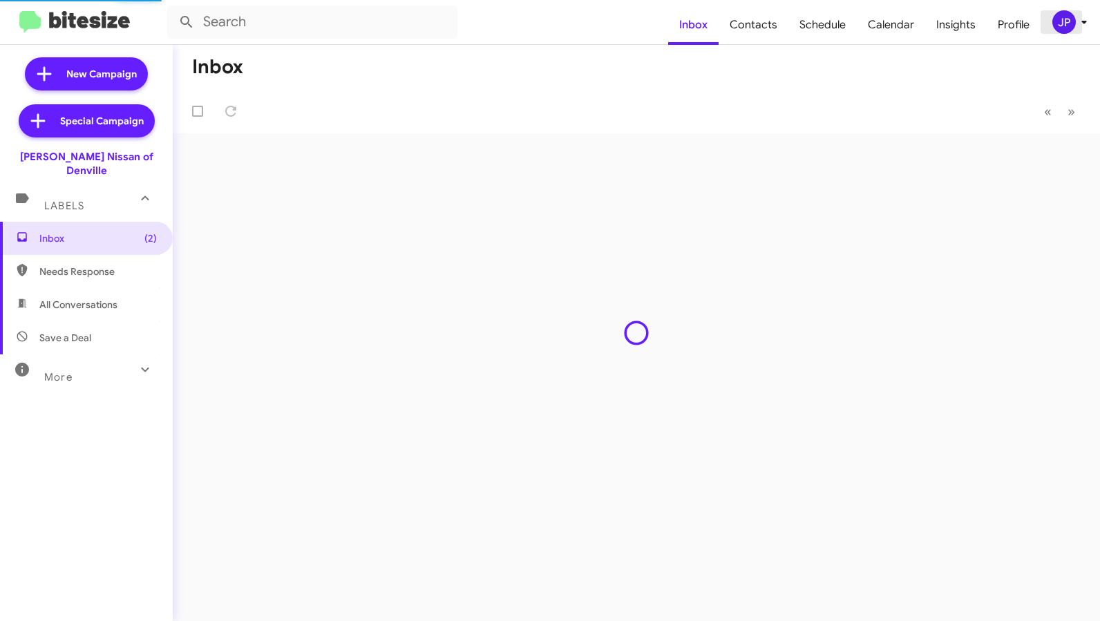
click at [1055, 23] on div "JP" at bounding box center [1063, 21] width 23 height 23
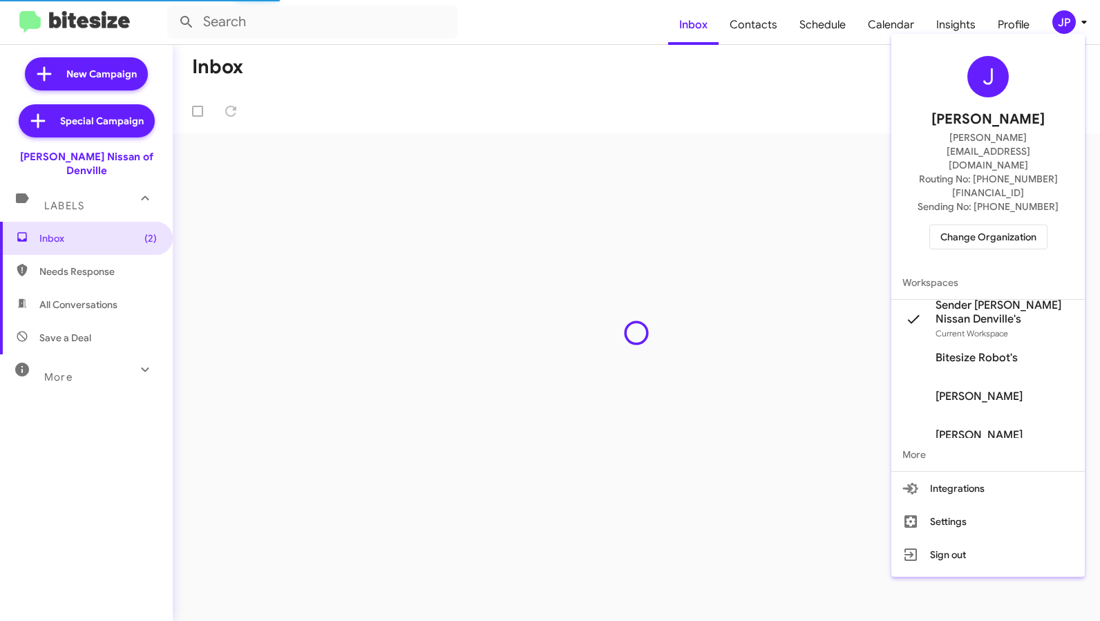
click at [965, 225] on span "Change Organization" at bounding box center [988, 236] width 96 height 23
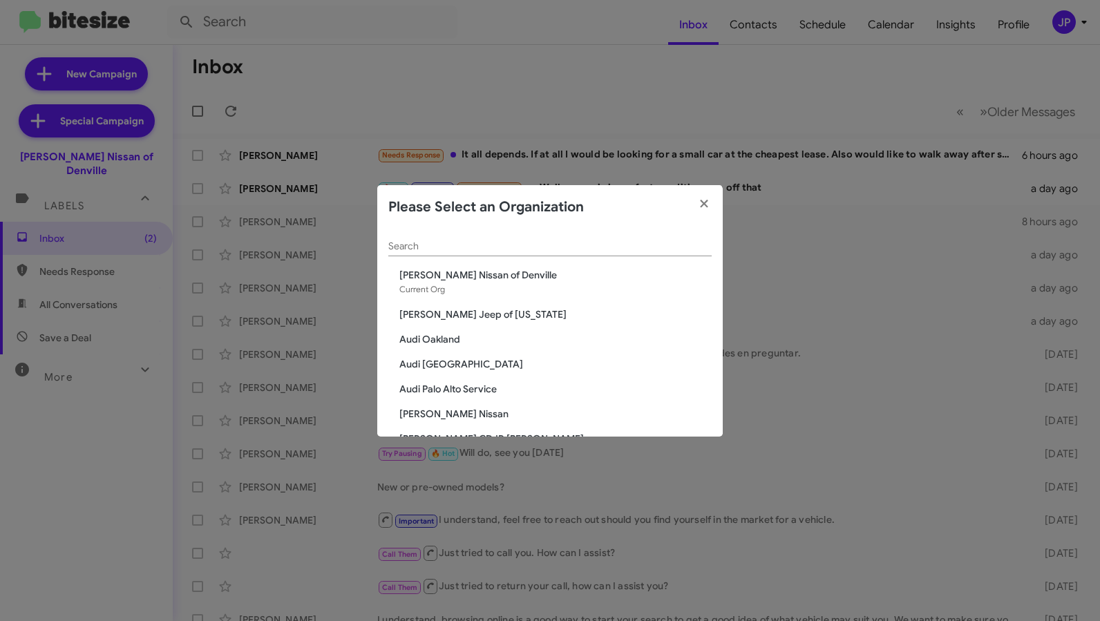
click at [455, 254] on div "Search" at bounding box center [549, 242] width 323 height 27
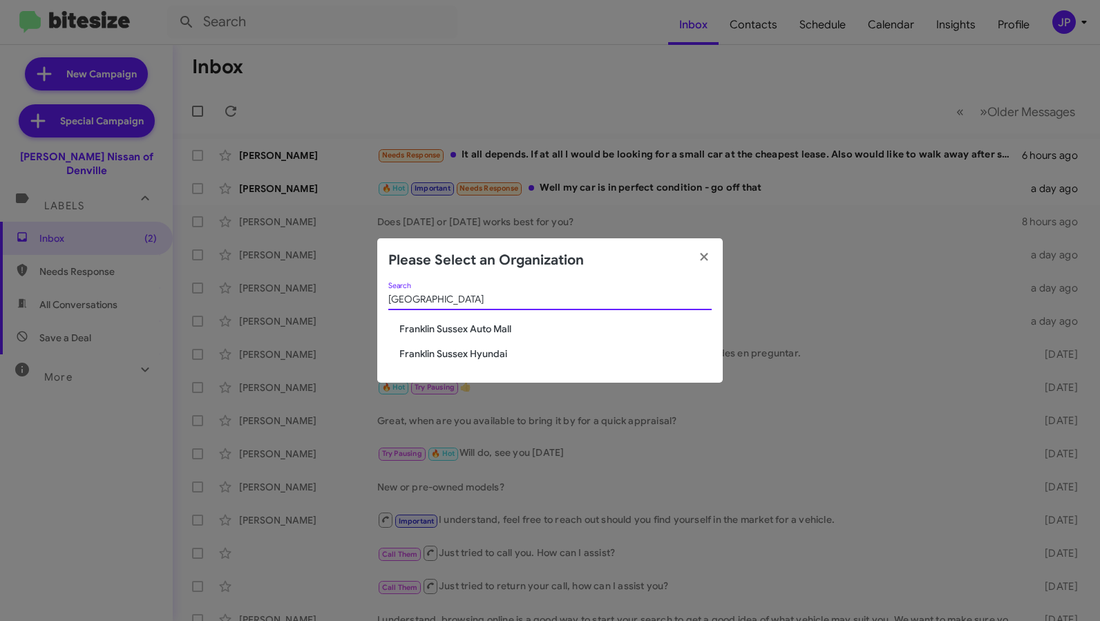
type input "sussex"
click at [464, 323] on span "Franklin Sussex Auto Mall" at bounding box center [555, 329] width 312 height 14
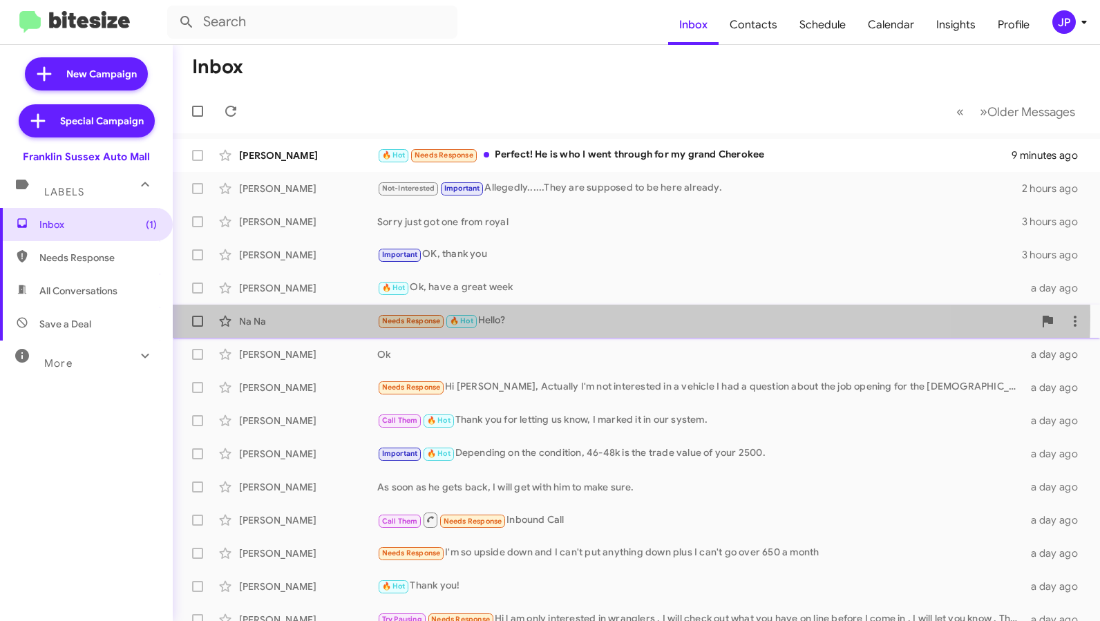
click at [494, 316] on div "Needs Response 🔥 Hot Hello?" at bounding box center [705, 321] width 656 height 16
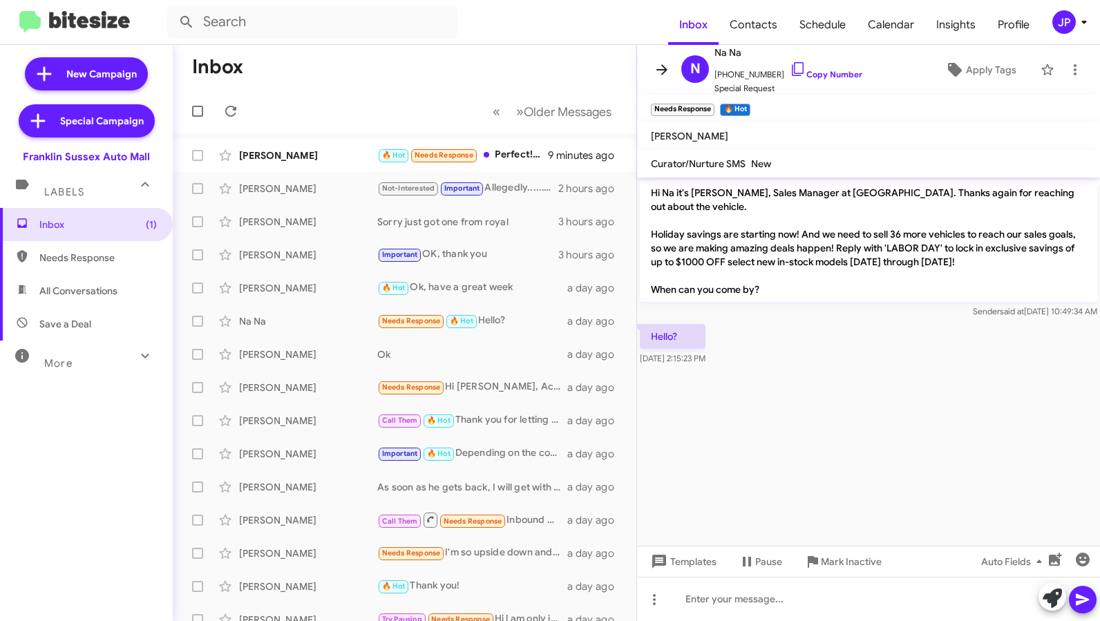
click at [658, 77] on icon at bounding box center [662, 69] width 17 height 17
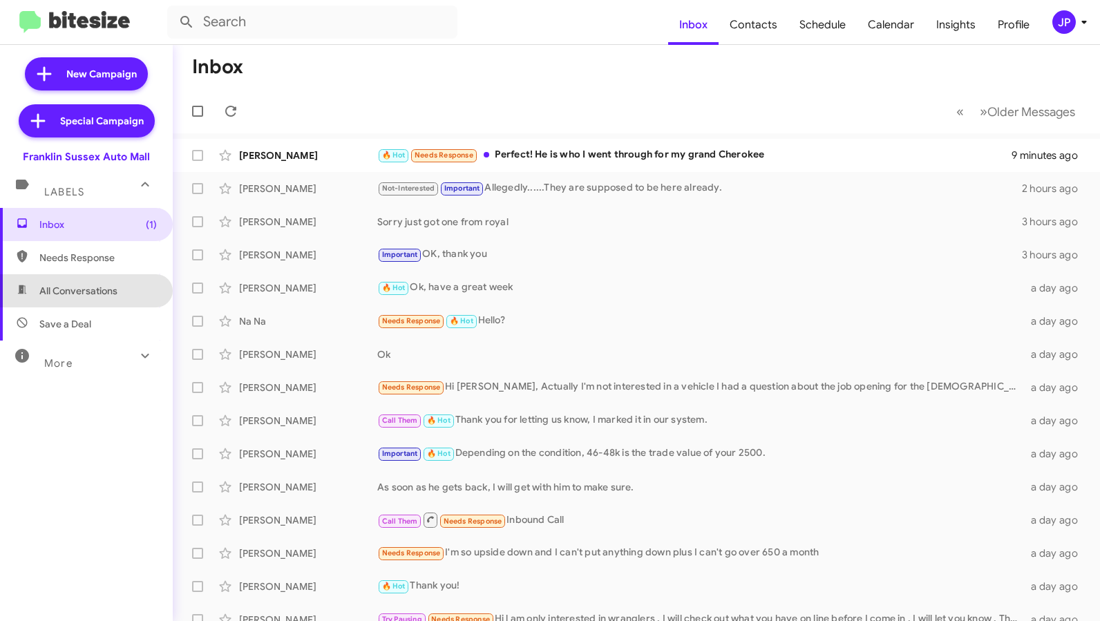
click at [102, 295] on span "All Conversations" at bounding box center [78, 291] width 78 height 14
type input "in:all-conversations"
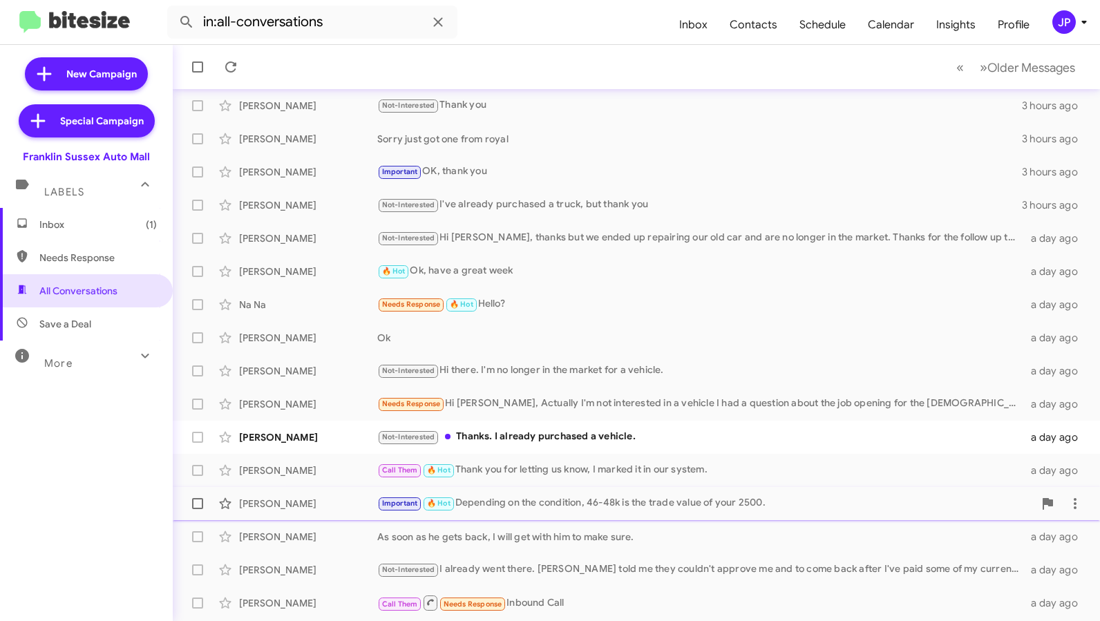
scroll to position [181, 0]
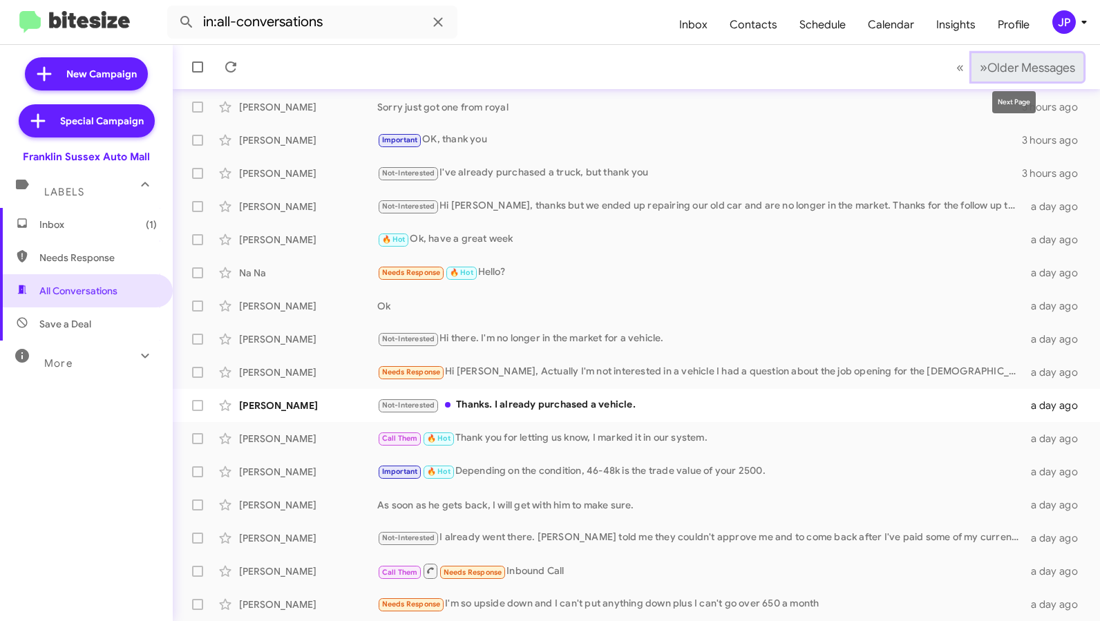
click at [1020, 62] on span "Older Messages" at bounding box center [1031, 67] width 88 height 15
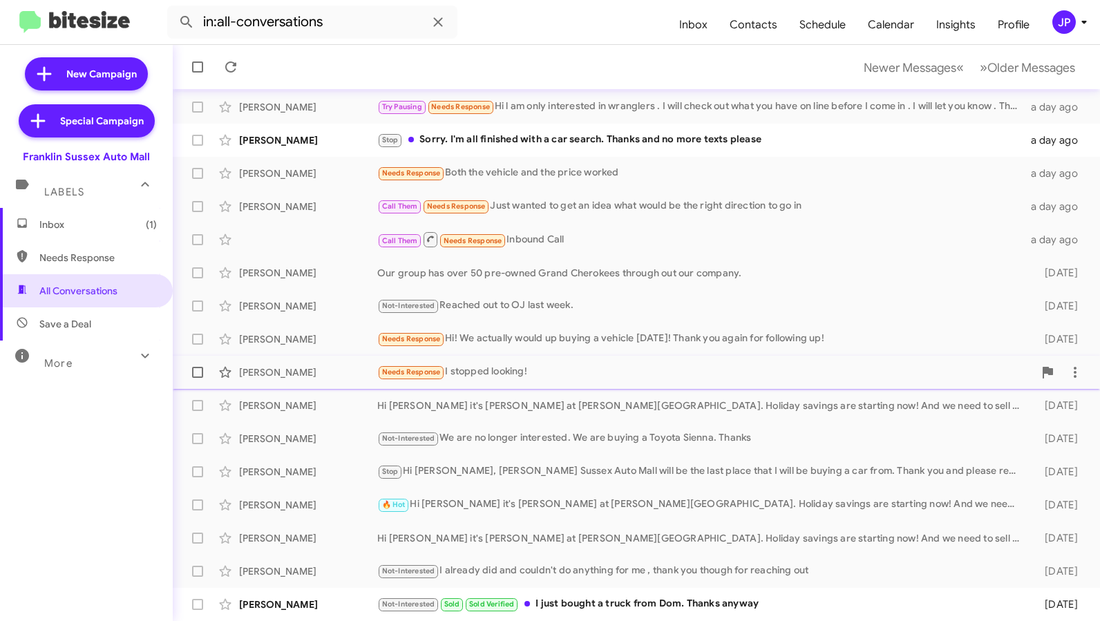
click at [584, 368] on div "Needs Response I stopped looking!" at bounding box center [705, 372] width 656 height 16
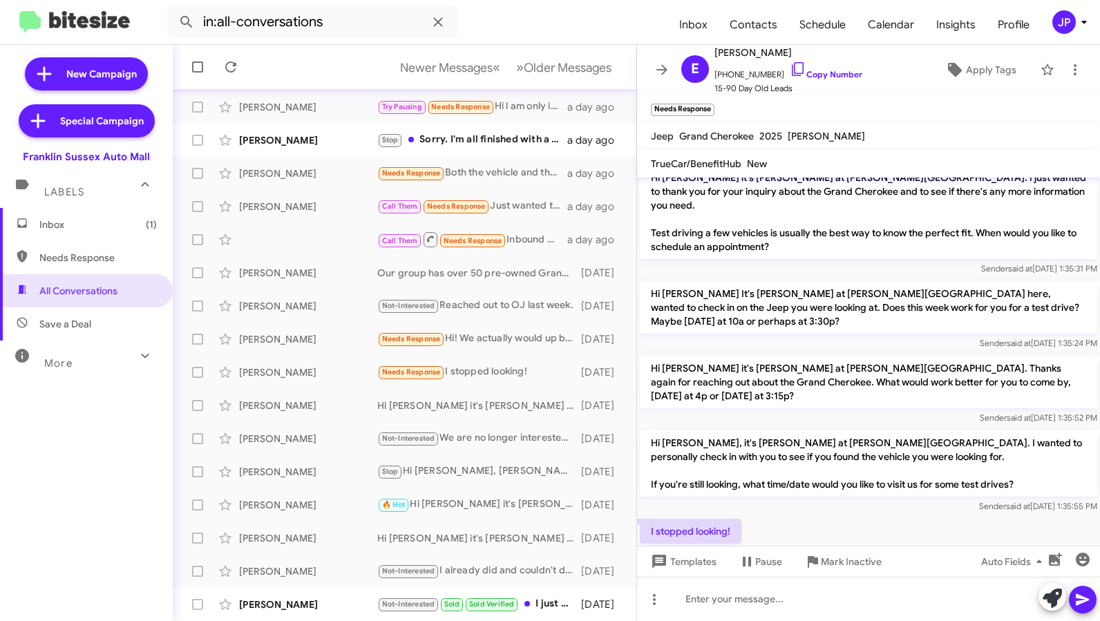
scroll to position [178, 0]
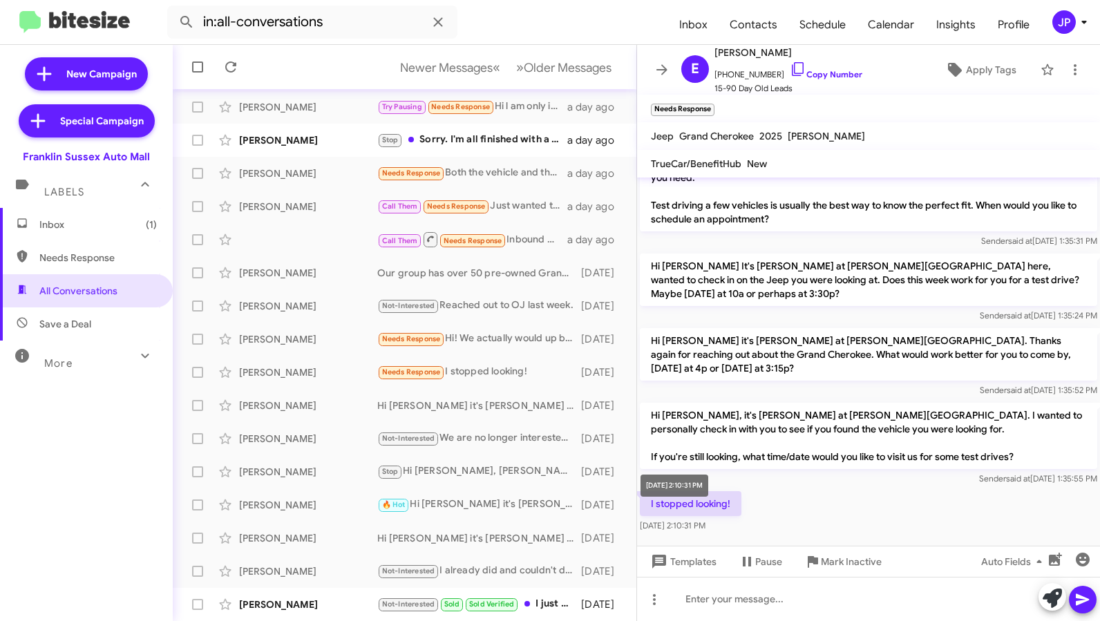
drag, startPoint x: 734, startPoint y: 490, endPoint x: 638, endPoint y: 492, distance: 95.4
click at [638, 492] on mat-tooltip-component "Aug 21, 2025, 2:10:31 PM" at bounding box center [674, 485] width 87 height 41
drag, startPoint x: 737, startPoint y: 491, endPoint x: 648, endPoint y: 493, distance: 89.1
click at [648, 493] on p "I stopped looking!" at bounding box center [691, 503] width 102 height 25
copy p "I stopped looking!"
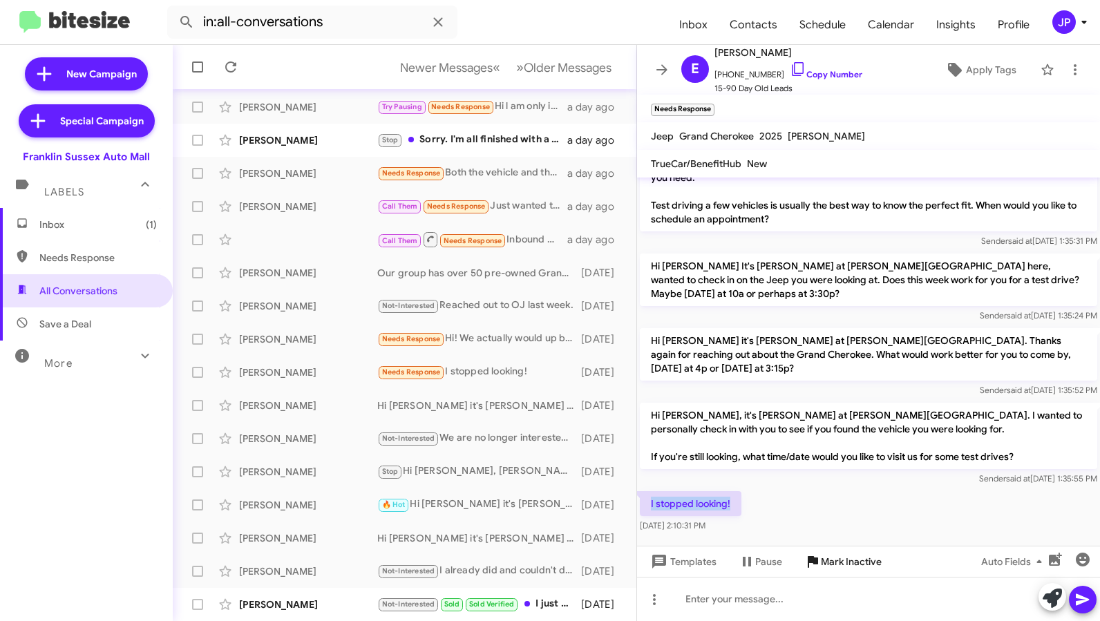
click at [848, 567] on span "Mark Inactive" at bounding box center [851, 561] width 61 height 25
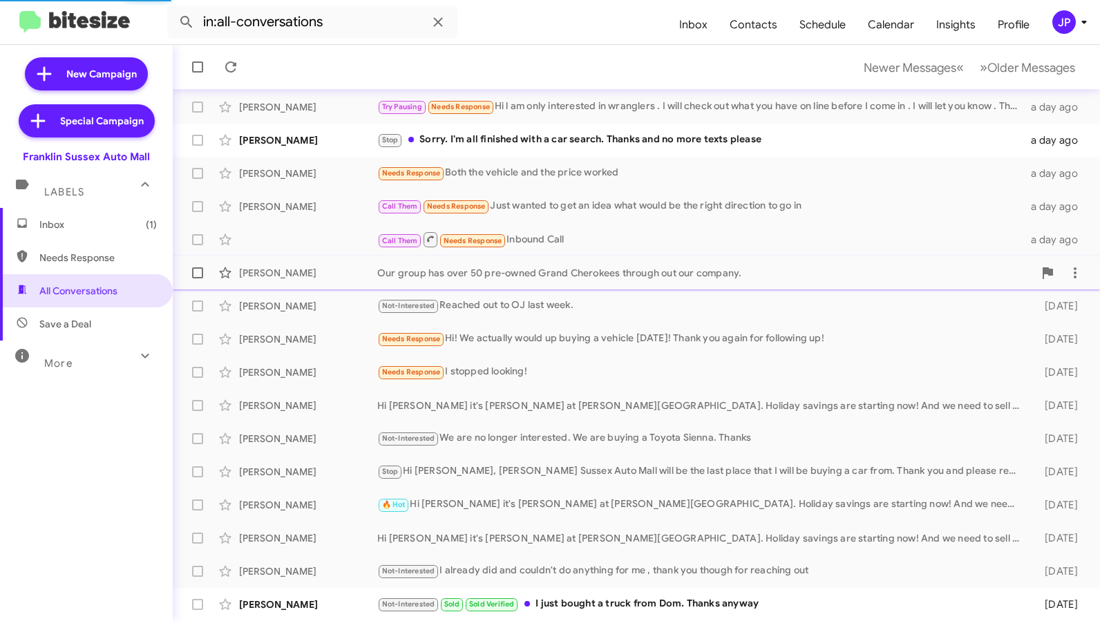
scroll to position [148, 0]
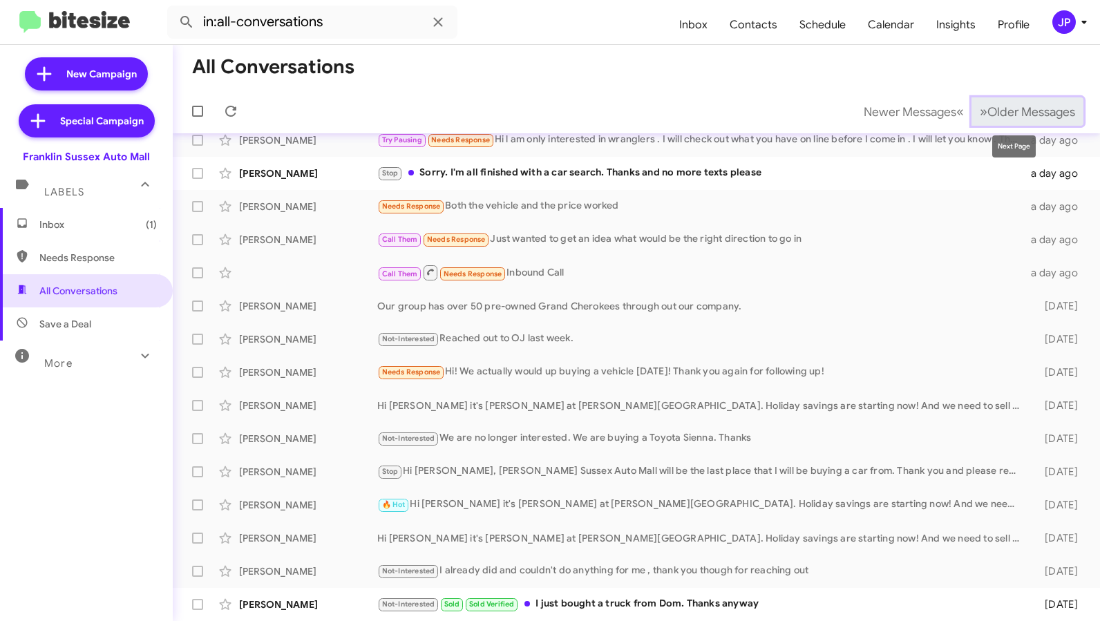
click at [1012, 123] on button "» Next Older Messages" at bounding box center [1027, 111] width 112 height 28
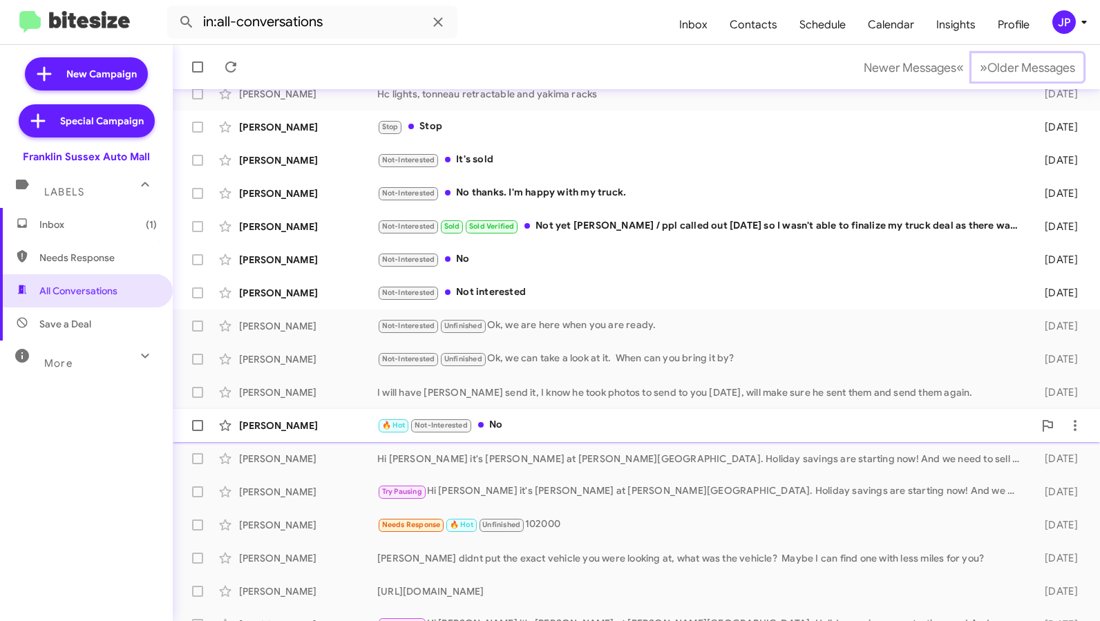
scroll to position [181, 0]
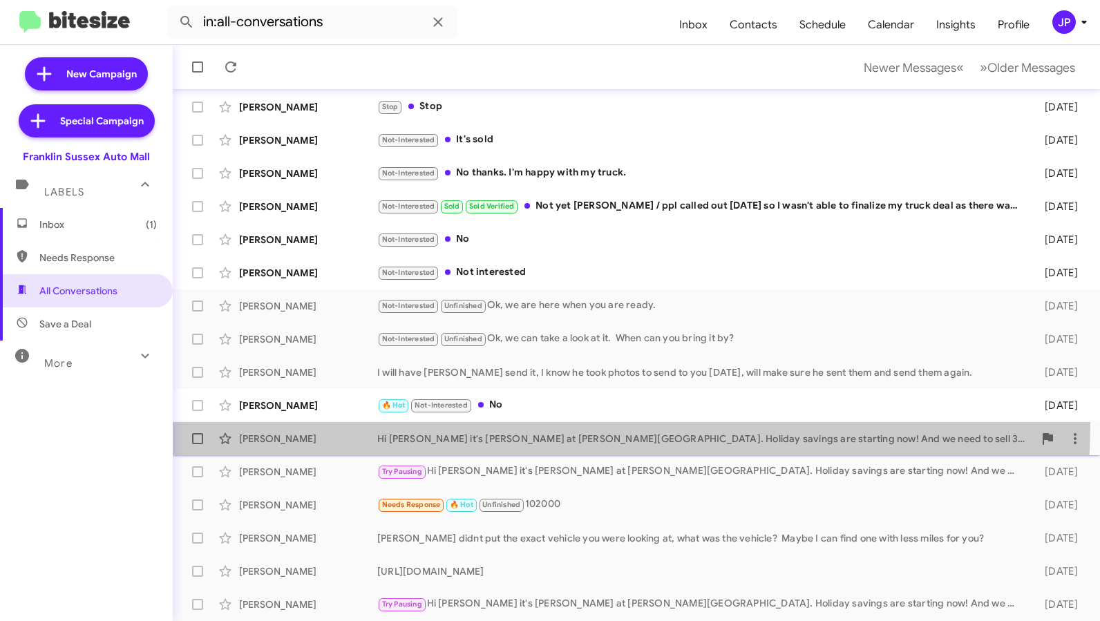
click at [551, 424] on span "Steven Kresge Hi Steven it's Steve Rudnick at Franklin Sussex Auto Mall. Holida…" at bounding box center [636, 438] width 927 height 33
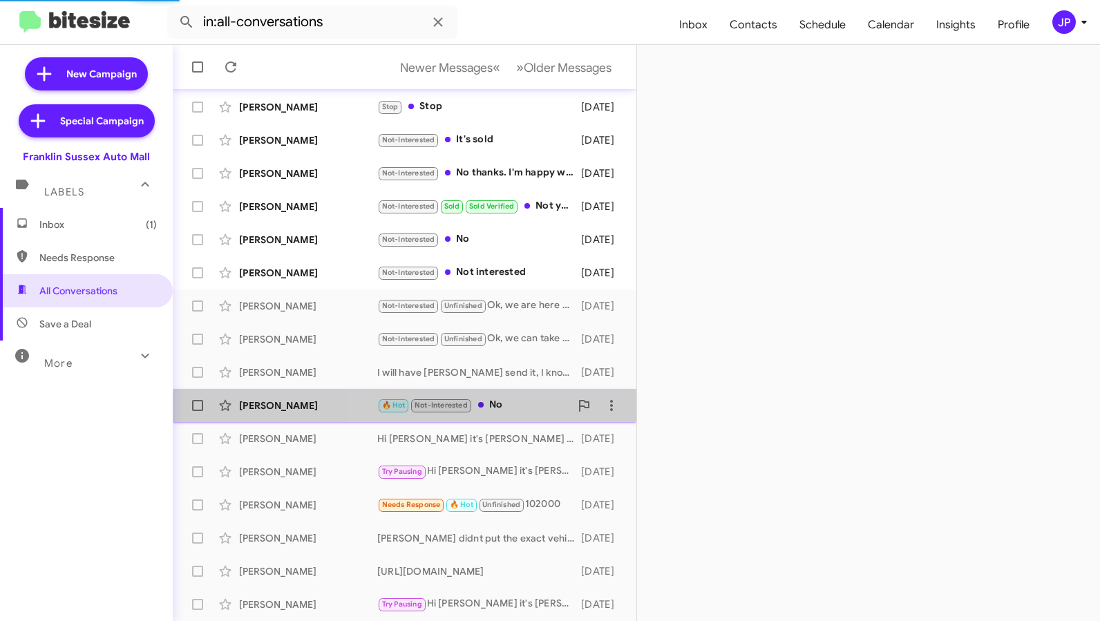
click at [533, 416] on div "Randy Todd 🔥 Hot Not-Interested No 11 days ago" at bounding box center [404, 406] width 441 height 28
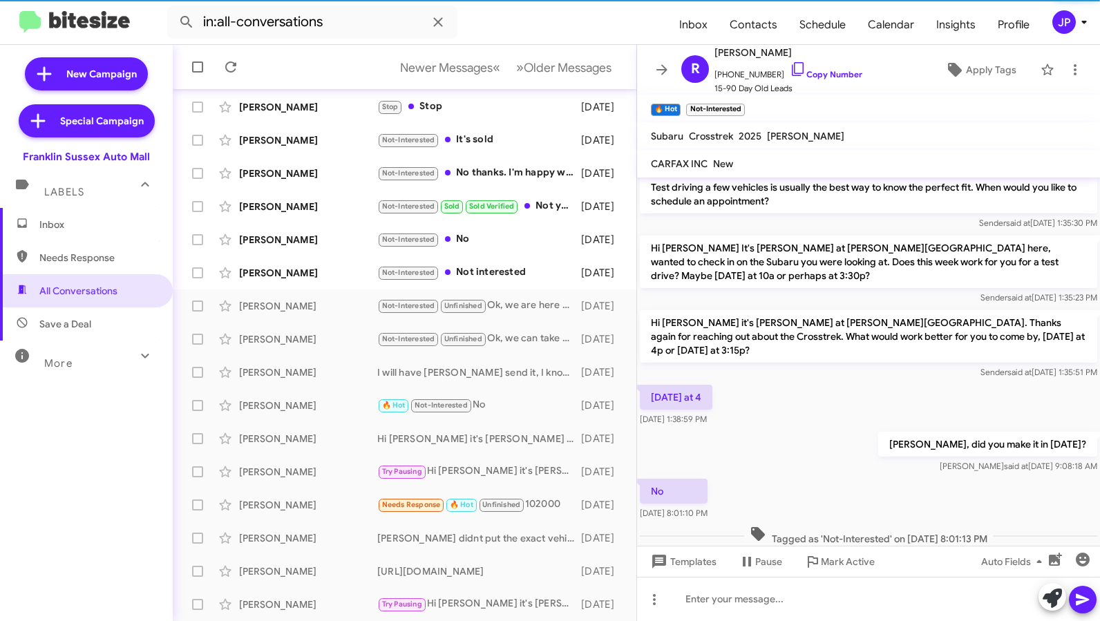
scroll to position [202, 0]
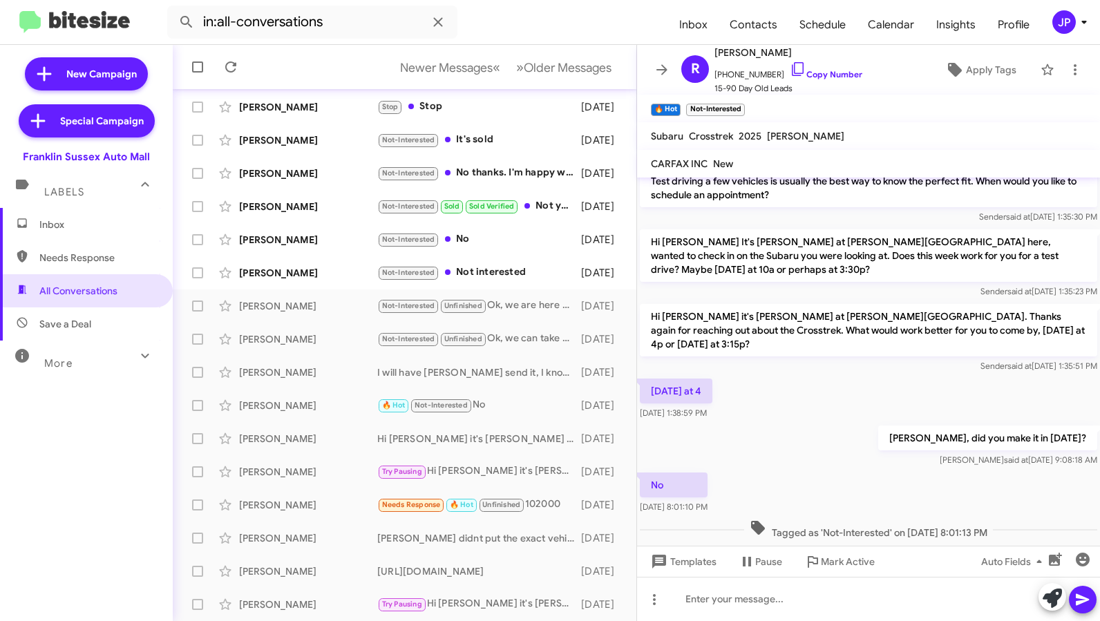
click at [845, 423] on div "Randy, did you make it in yesterday? Steve said at Aug 15, 2025, 9:08:18 AM" at bounding box center [868, 446] width 463 height 47
click at [799, 77] on link "Copy Number" at bounding box center [826, 74] width 73 height 10
